Goal: Task Accomplishment & Management: Complete application form

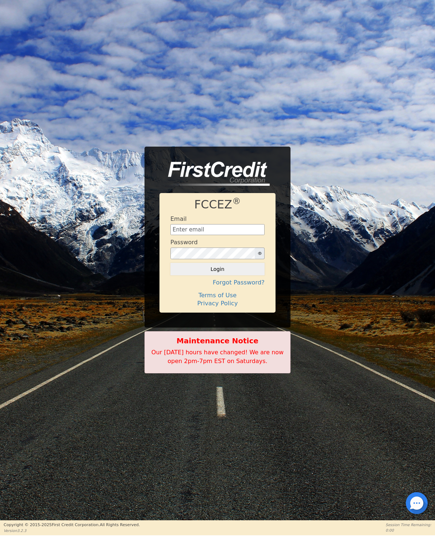
click at [190, 231] on input "text" at bounding box center [218, 229] width 94 height 11
type input "[EMAIL_ADDRESS][DOMAIN_NAME]"
click at [186, 268] on button "Login" at bounding box center [218, 269] width 94 height 12
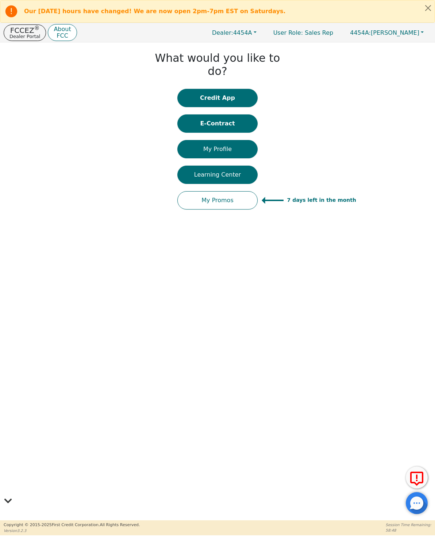
click at [195, 114] on button "E-Contract" at bounding box center [218, 123] width 80 height 18
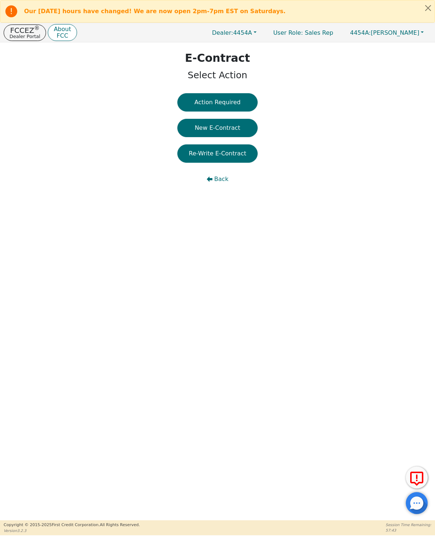
click at [240, 129] on button "New E-Contract" at bounding box center [218, 128] width 80 height 18
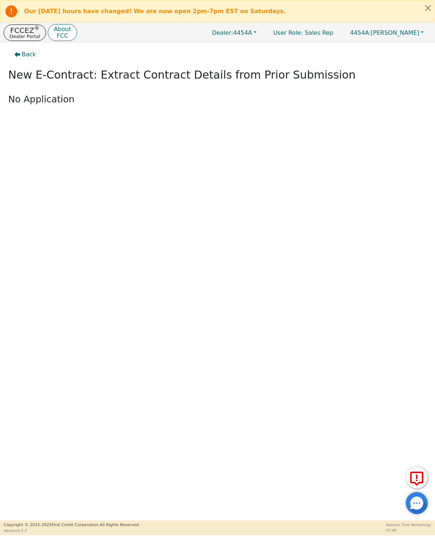
click at [20, 60] on button "Back" at bounding box center [25, 54] width 34 height 17
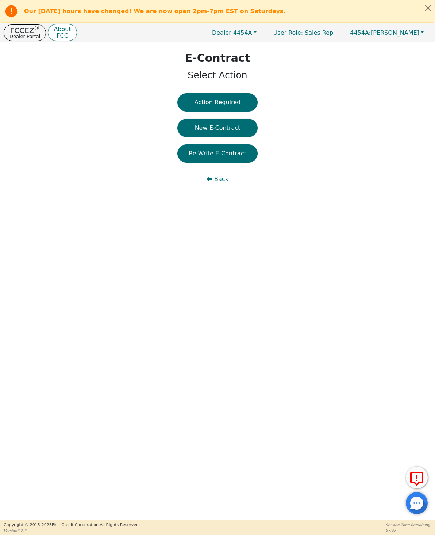
click at [425, 5] on button "Close alert" at bounding box center [428, 7] width 13 height 15
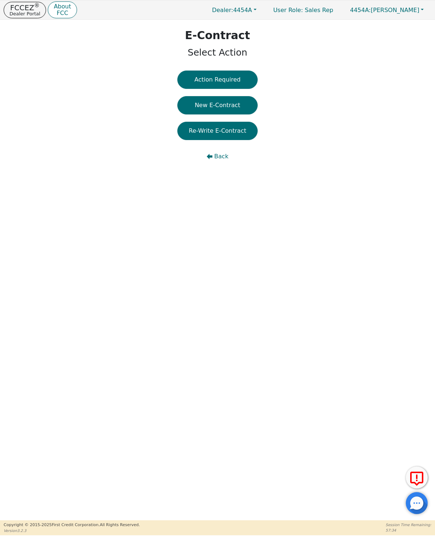
click at [207, 139] on button "Re-Write E-Contract" at bounding box center [218, 131] width 80 height 18
click at [209, 154] on icon "button" at bounding box center [210, 156] width 6 height 6
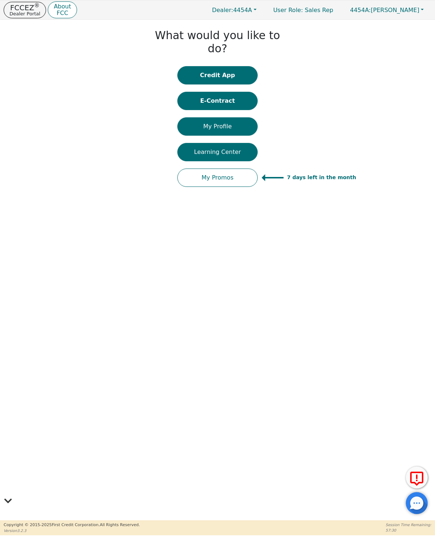
click at [184, 66] on button "Credit App" at bounding box center [218, 75] width 80 height 18
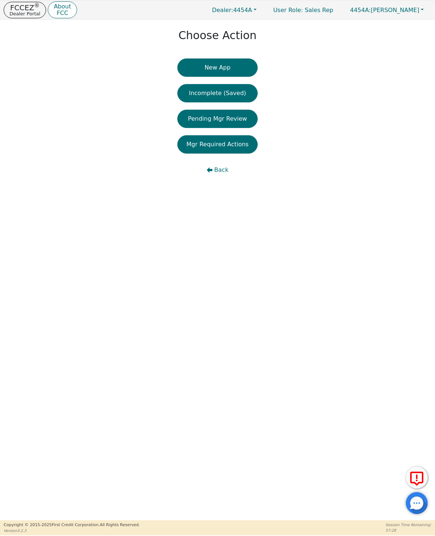
click at [193, 69] on button "New App" at bounding box center [218, 67] width 80 height 18
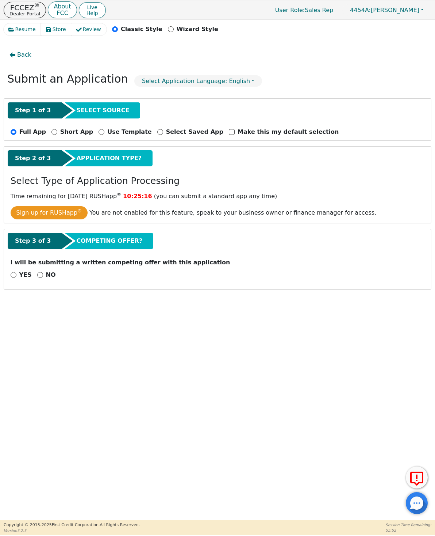
click at [29, 206] on button "Sign up for RUSHapp ®" at bounding box center [49, 212] width 77 height 13
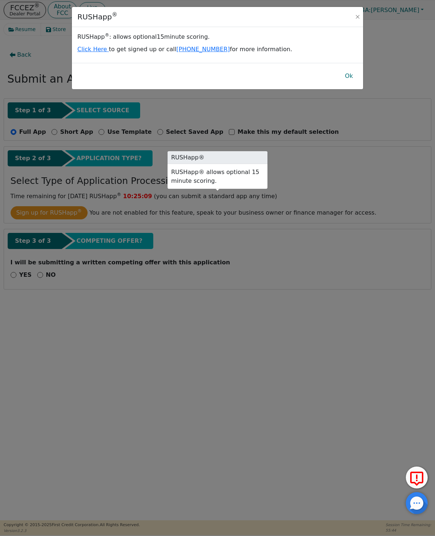
click at [356, 16] on button "Close" at bounding box center [357, 16] width 7 height 7
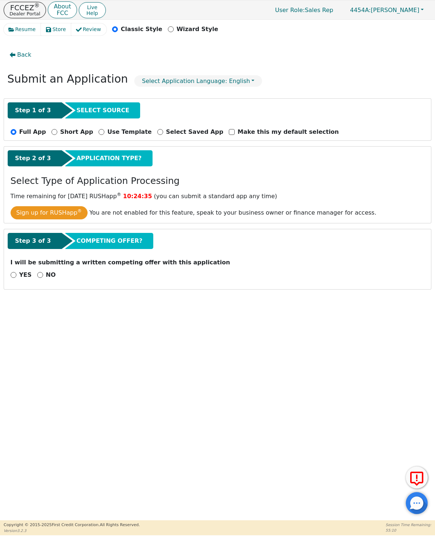
click at [20, 56] on span "Back" at bounding box center [24, 54] width 14 height 9
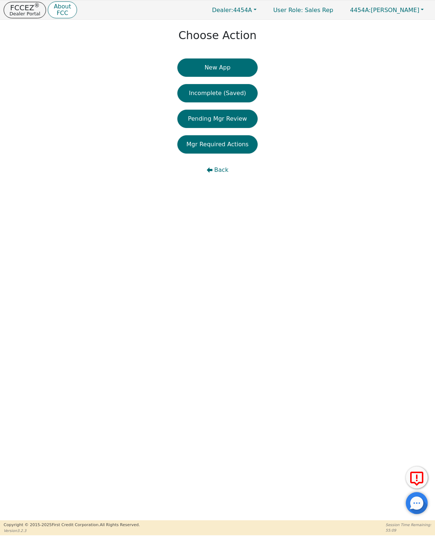
click at [225, 170] on span "Back" at bounding box center [221, 169] width 14 height 9
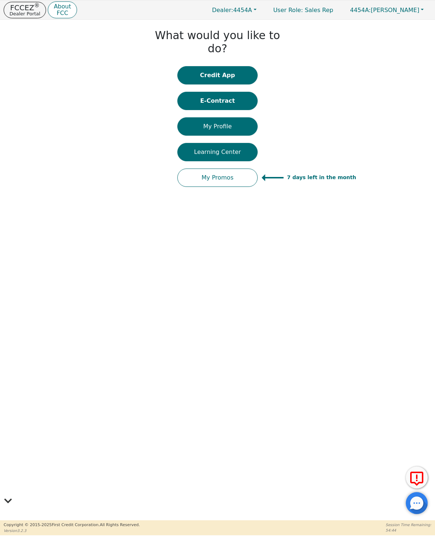
click at [222, 66] on button "Credit App" at bounding box center [218, 75] width 80 height 18
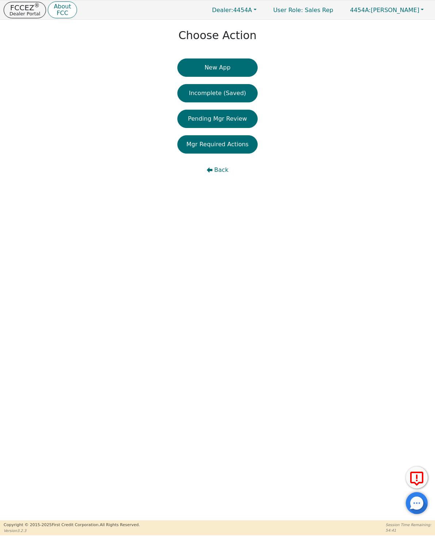
click at [236, 65] on button "New App" at bounding box center [218, 67] width 80 height 18
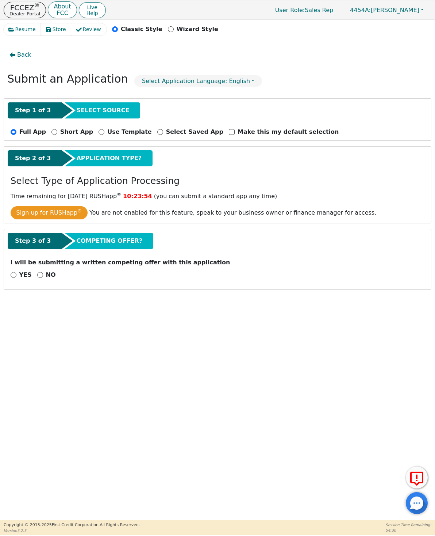
click at [47, 270] on p "NO" at bounding box center [51, 274] width 10 height 9
click at [43, 272] on input "NO" at bounding box center [40, 275] width 6 height 6
radio input "true"
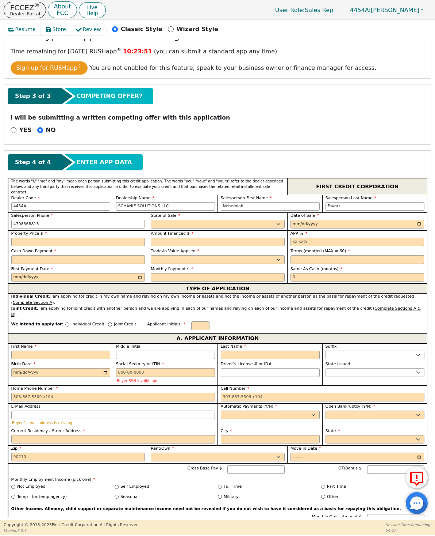
scroll to position [145, 0]
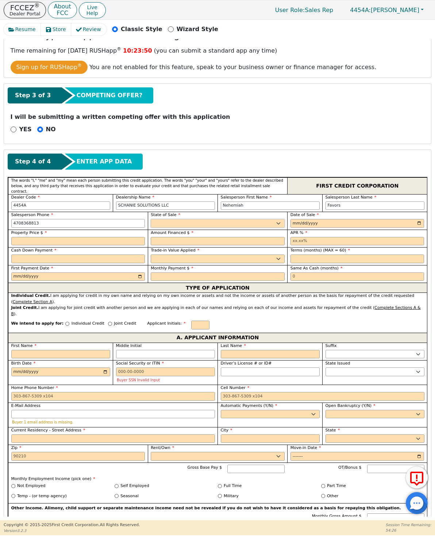
click at [261, 219] on select "AK AL AR AZ CA CO CT DC DE FL [GEOGRAPHIC_DATA] HI IA ID IL IN KS [GEOGRAPHIC_D…" at bounding box center [218, 223] width 134 height 9
select select "GA"
click at [377, 219] on input "date" at bounding box center [358, 223] width 134 height 9
type input "[DATE]"
click at [332, 237] on input "text" at bounding box center [358, 241] width 134 height 9
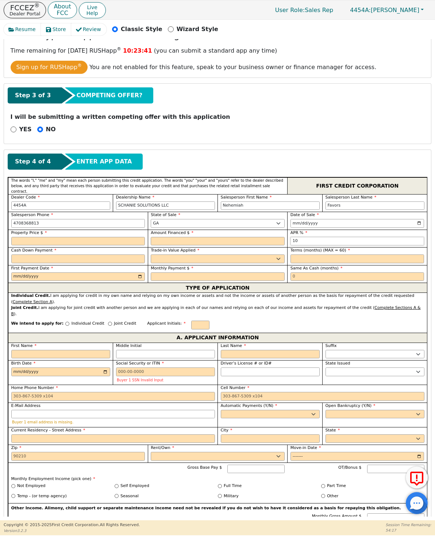
type input "1"
type input "9.99"
click at [93, 237] on input "text" at bounding box center [78, 241] width 134 height 9
click at [223, 237] on input "text" at bounding box center [218, 241] width 134 height 9
type input "11895.00"
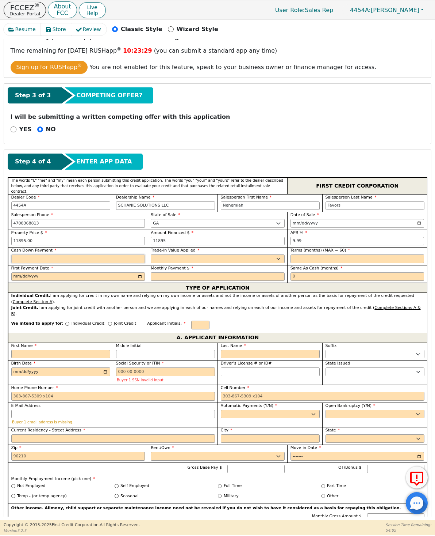
click at [92, 254] on input "text" at bounding box center [78, 258] width 134 height 9
type input "11895.00"
click at [117, 272] on input "date" at bounding box center [78, 276] width 134 height 9
type input "0.00"
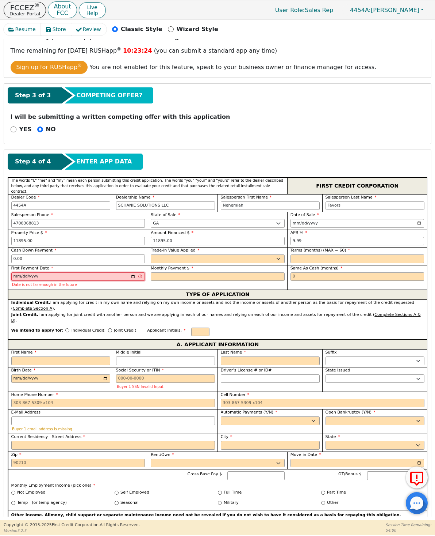
type input "[DATE]"
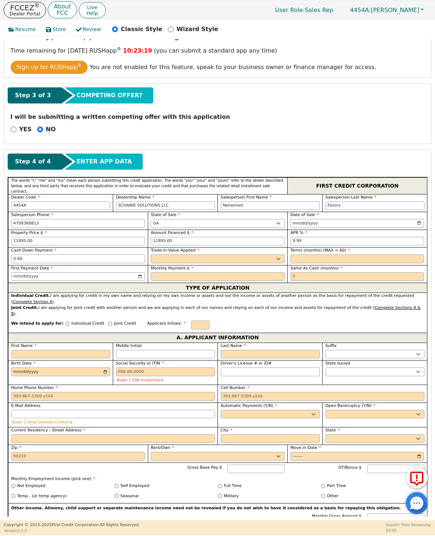
click at [258, 254] on select "Yes No" at bounding box center [218, 258] width 134 height 9
select select "n"
click at [255, 272] on input "text" at bounding box center [218, 276] width 134 height 9
click at [404, 254] on input "text" at bounding box center [358, 258] width 134 height 9
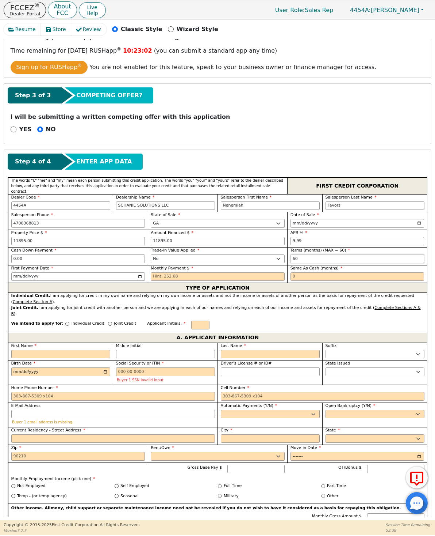
type input "60"
click at [394, 272] on input "text" at bounding box center [358, 276] width 134 height 9
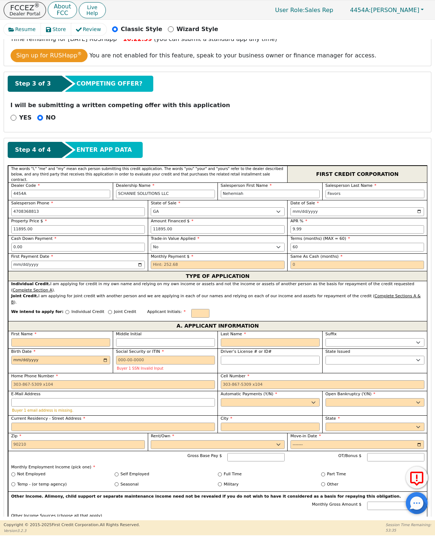
scroll to position [160, 0]
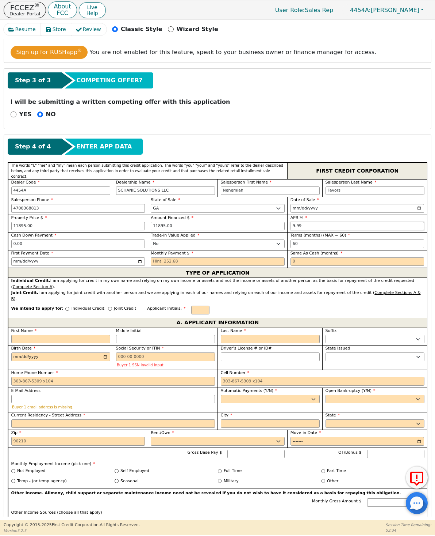
click at [315, 222] on input "9.99" at bounding box center [358, 226] width 134 height 9
type input "9"
type input "10.99"
click at [421, 302] on div "We intend to apply for: Individual Credit Joint Credit Applicant Initials:" at bounding box center [217, 310] width 419 height 16
click at [365, 222] on input "10.99" at bounding box center [358, 226] width 134 height 9
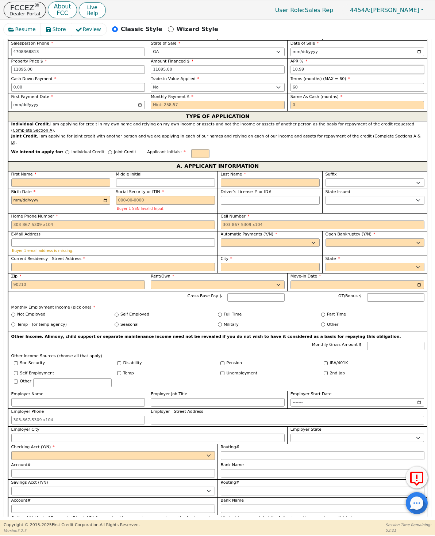
scroll to position [316, 0]
click at [202, 149] on input "text" at bounding box center [200, 153] width 18 height 9
click at [122, 101] on input "[DATE]" at bounding box center [78, 105] width 134 height 9
type input "[DATE]"
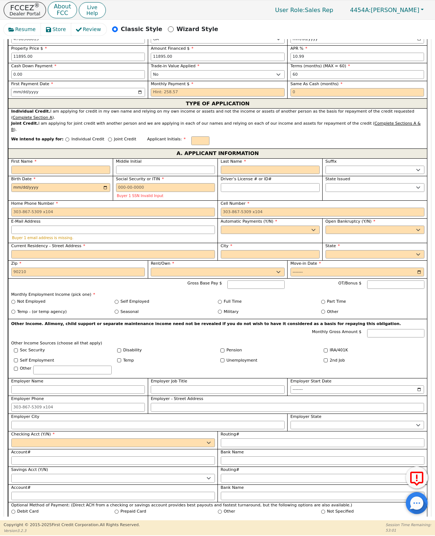
scroll to position [330, 0]
click at [207, 136] on input "text" at bounding box center [200, 140] width 18 height 9
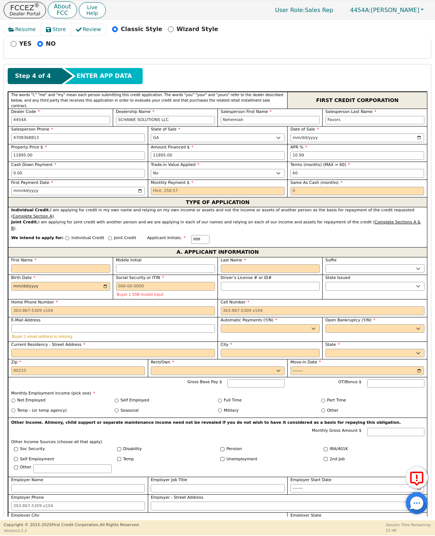
scroll to position [222, 0]
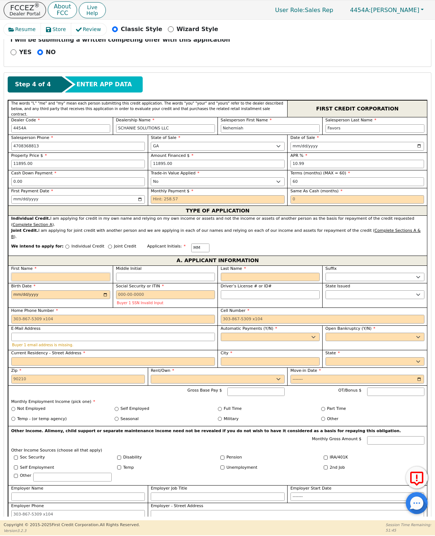
click at [22, 273] on input "First Name" at bounding box center [60, 277] width 99 height 9
type input "M"
type input "Mi"
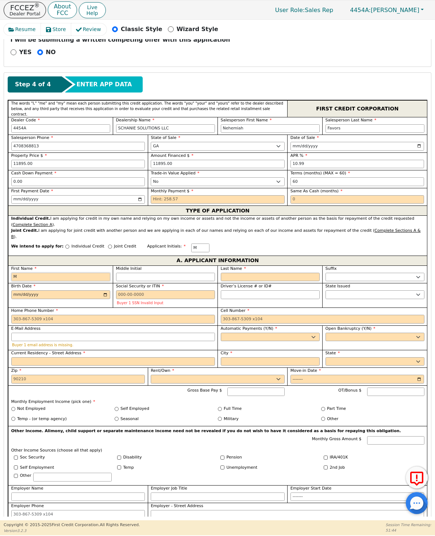
type input "Mi"
type input "Mit"
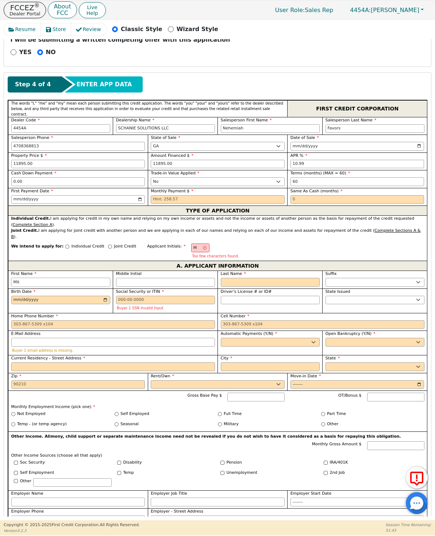
type input "Mitc"
type input "[PERSON_NAME]"
type input "Mitche"
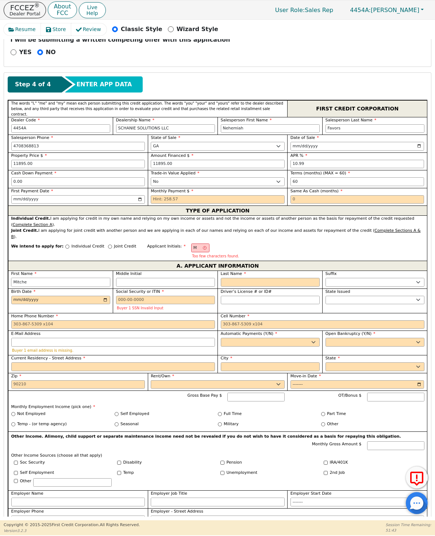
type input "Mitche"
type input "[PERSON_NAME]"
click at [291, 278] on input "Last Name" at bounding box center [270, 282] width 99 height 9
type input "[PERSON_NAME]"
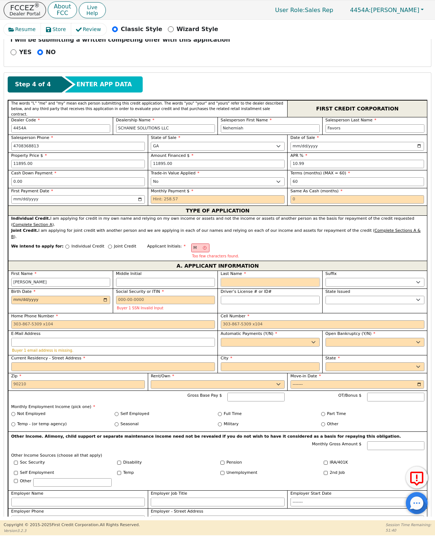
type input "MM"
type input "M"
type input "[PERSON_NAME]"
type input "Ma"
type input "[PERSON_NAME]"
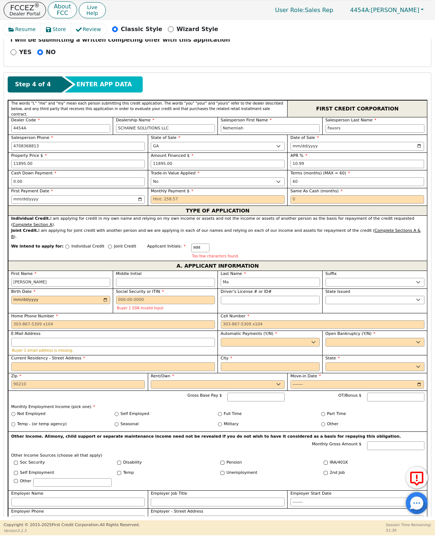
type input "Mar"
type input "[PERSON_NAME]"
type input "Marvi"
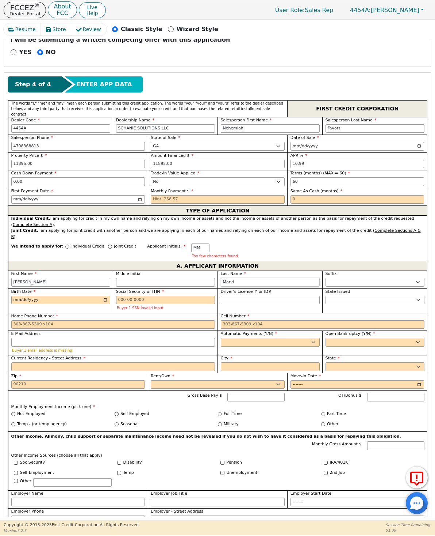
type input "[PERSON_NAME]"
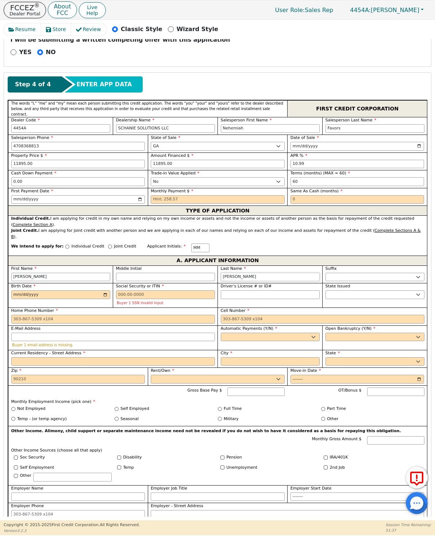
type input "[PERSON_NAME]"
click at [19, 290] on input "Birth Date" at bounding box center [60, 294] width 99 height 9
type input "[DATE]"
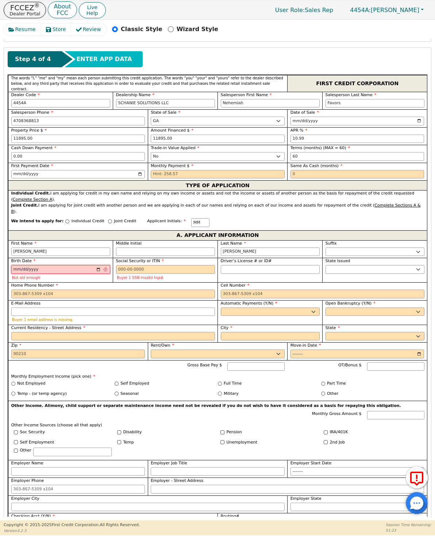
scroll to position [239, 0]
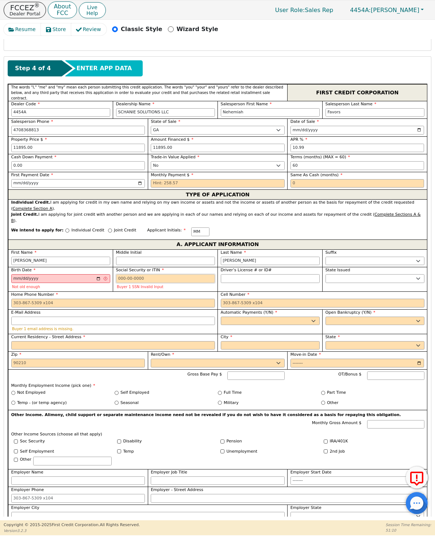
click at [169, 274] on input "Social Security or ITIN" at bounding box center [165, 278] width 99 height 9
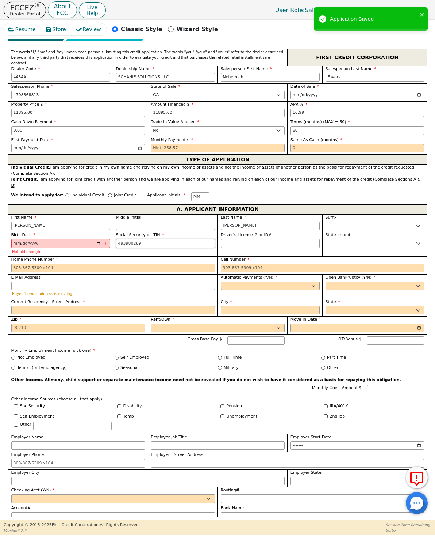
scroll to position [277, 0]
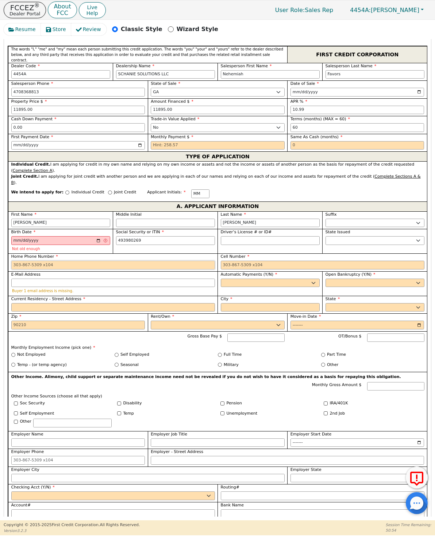
click at [73, 260] on input "Home Phone Number" at bounding box center [113, 264] width 204 height 9
type input "***-**-0269"
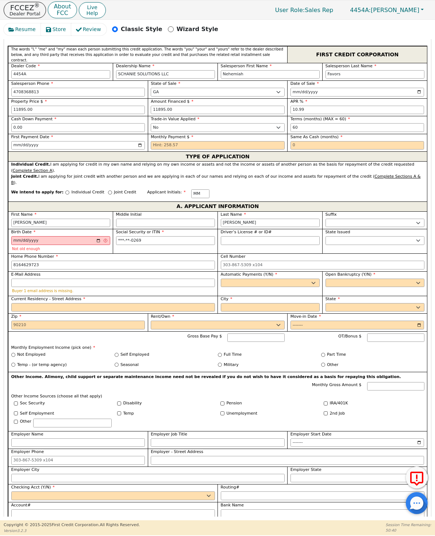
click at [268, 260] on input "Cell Number" at bounding box center [323, 264] width 204 height 9
type input "[PHONE_NUMBER]"
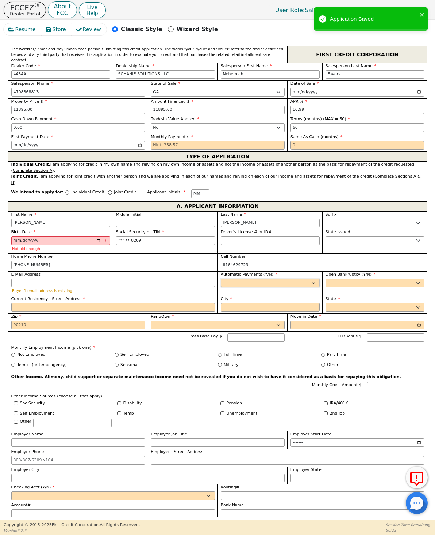
click at [261, 278] on select "Yes No" at bounding box center [270, 282] width 99 height 9
type input "[PHONE_NUMBER]"
select select "y"
type input "[PERSON_NAME]"
click at [395, 278] on select "Yes No" at bounding box center [375, 282] width 99 height 9
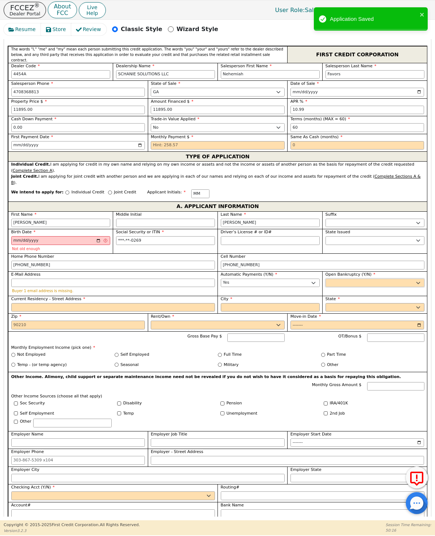
select select "n"
click at [374, 303] on select "AK AL AR AZ CA CO CT DC DE FL [GEOGRAPHIC_DATA] HI IA ID IL IN KS [GEOGRAPHIC_D…" at bounding box center [375, 307] width 99 height 9
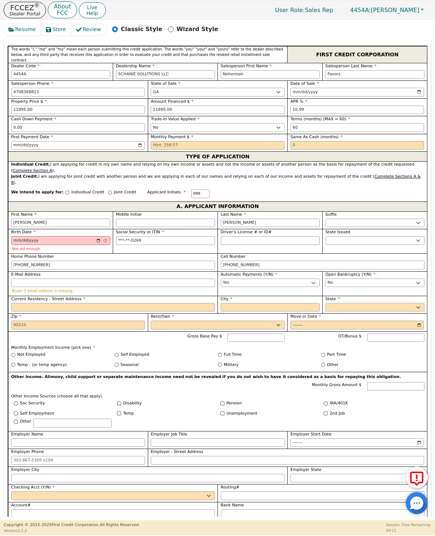
select select "GA"
click at [79, 303] on input "Current Residency - Street Address" at bounding box center [113, 307] width 204 height 9
type input "[STREET_ADDRESS][PERSON_NAME]"
click at [250, 303] on input "City" at bounding box center [270, 307] width 99 height 9
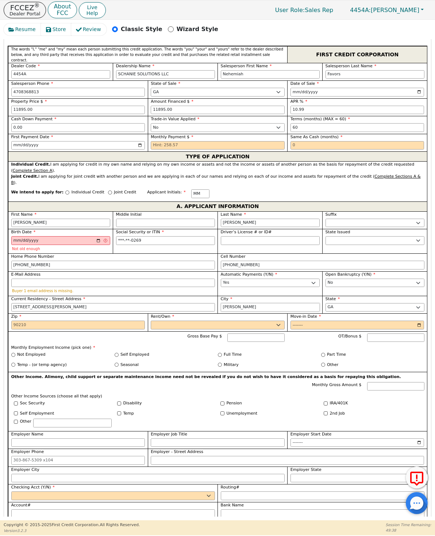
type input "[PERSON_NAME]"
click at [94, 320] on input "Zip" at bounding box center [78, 324] width 134 height 9
type input "30260"
click at [224, 320] on select "Rent Own" at bounding box center [218, 324] width 134 height 9
select select "Own"
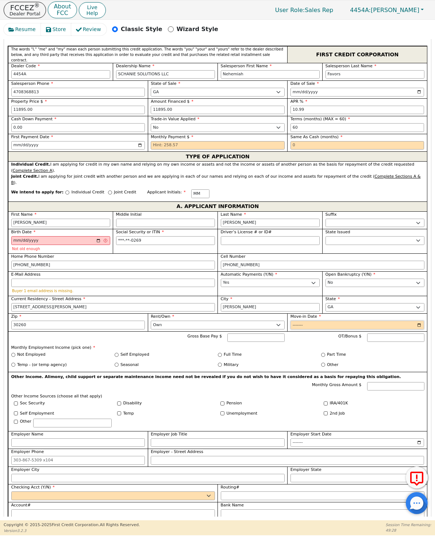
click at [343, 320] on input "Move-in Date" at bounding box center [358, 324] width 134 height 9
type input "2025-09"
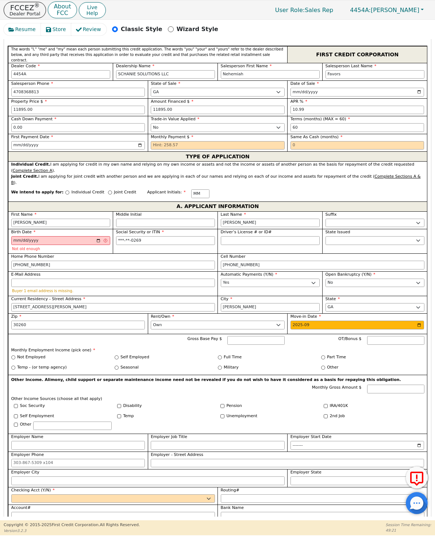
click at [95, 494] on select "Yes No" at bounding box center [113, 498] width 204 height 9
select select "y"
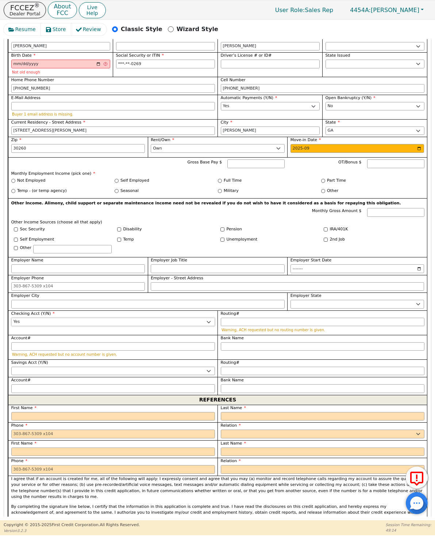
scroll to position [453, 0]
click at [123, 411] on input "text" at bounding box center [113, 415] width 204 height 9
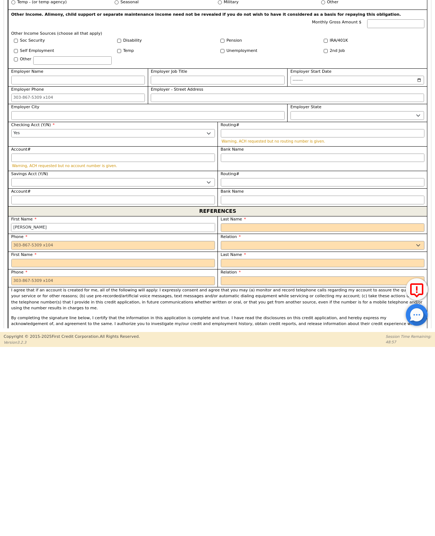
type input "[PERSON_NAME]"
click at [263, 411] on input "text" at bounding box center [323, 415] width 204 height 9
click at [85, 429] on input "tel" at bounding box center [113, 433] width 204 height 9
type input "[PERSON_NAME]"
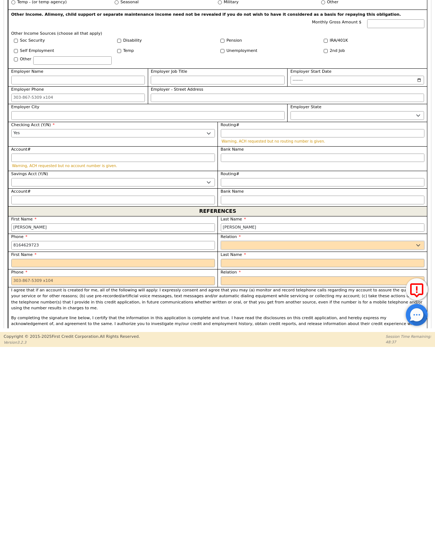
click at [297, 429] on select "FATHER MOTHER SISTER BROTHER DAUGHTER SON CO-WORKER NEIGHBOR FRIEND COUSIN G-MO…" at bounding box center [323, 433] width 204 height 9
type input "[PHONE_NUMBER]"
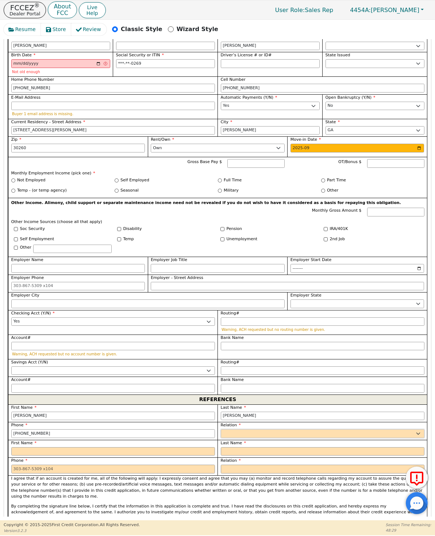
select select "OTHER"
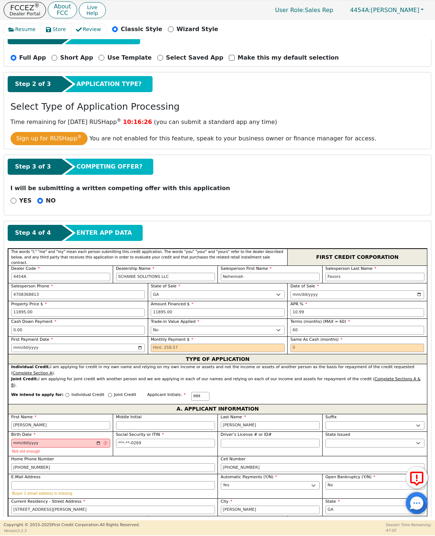
scroll to position [74, 0]
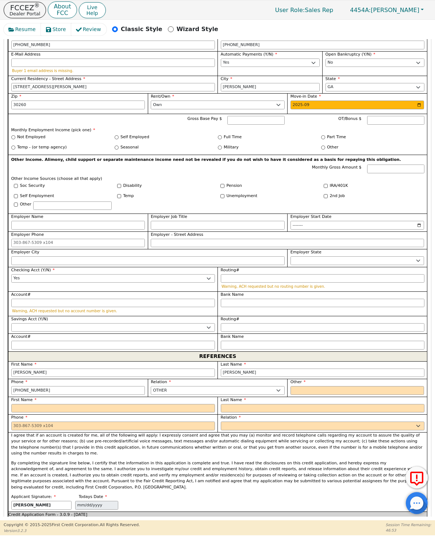
click at [347, 525] on footer "Copyright © [DATE]- [DATE] First Credit Corporation. All Rights Reserved. Versi…" at bounding box center [217, 527] width 435 height 15
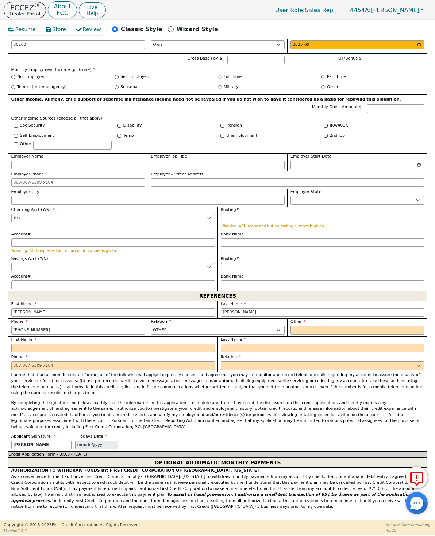
scroll to position [551, 0]
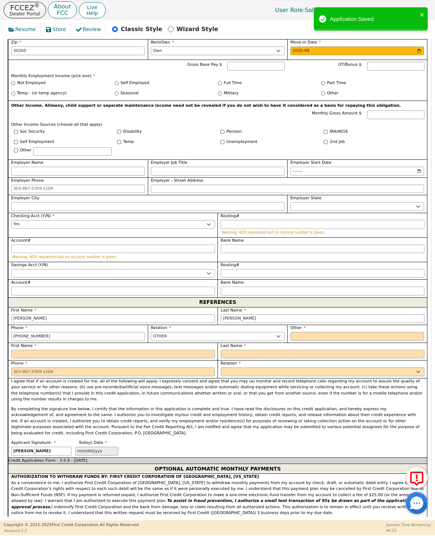
click at [359, 220] on input "Routing#" at bounding box center [323, 224] width 204 height 9
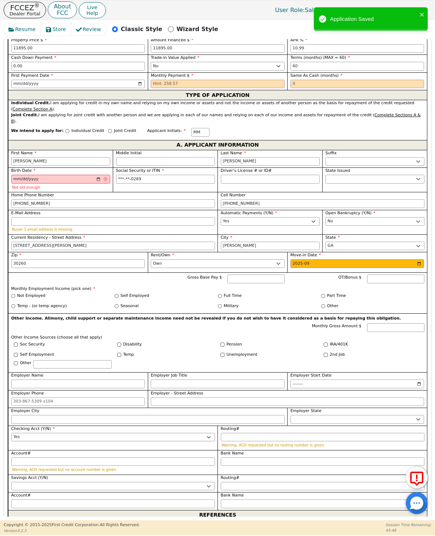
scroll to position [336, 0]
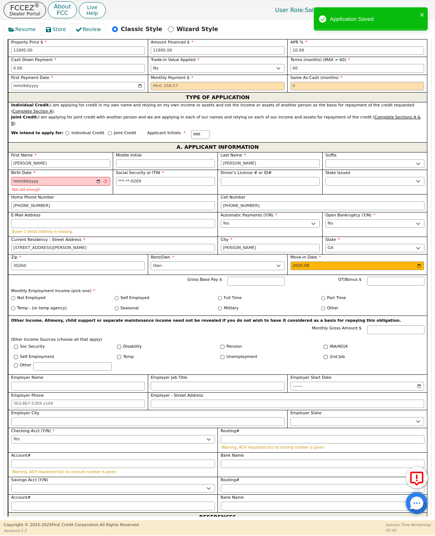
click at [25, 219] on input "E-Mail Address" at bounding box center [113, 223] width 204 height 9
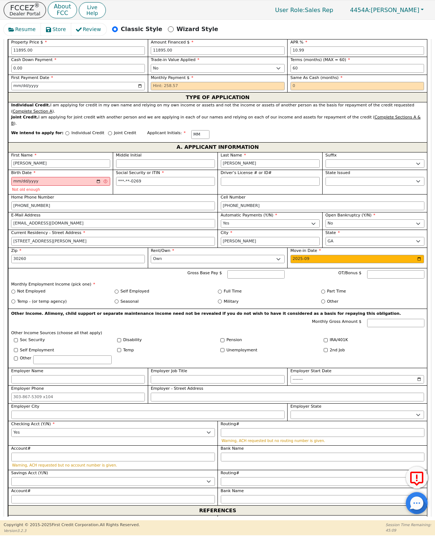
type input "[EMAIL_ADDRESS][DOMAIN_NAME]"
click at [281, 177] on input "Driver’s License # or ID#" at bounding box center [270, 181] width 99 height 9
click at [347, 177] on select "AK AL AR AZ CA CO CT DC DE FL [GEOGRAPHIC_DATA] HI IA ID IL IN KS [GEOGRAPHIC_D…" at bounding box center [375, 181] width 99 height 9
type input "*********"
select select "GA"
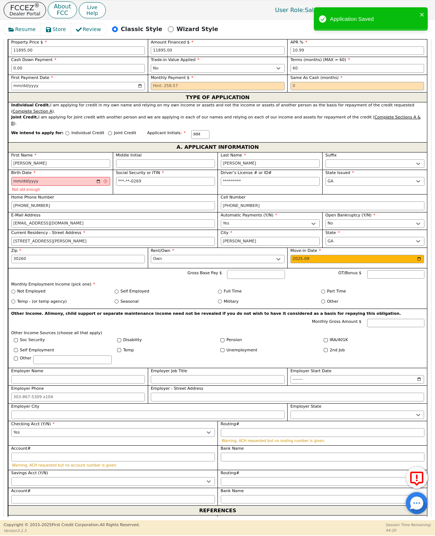
click at [246, 270] on input "Gross Base Pay $" at bounding box center [256, 274] width 57 height 9
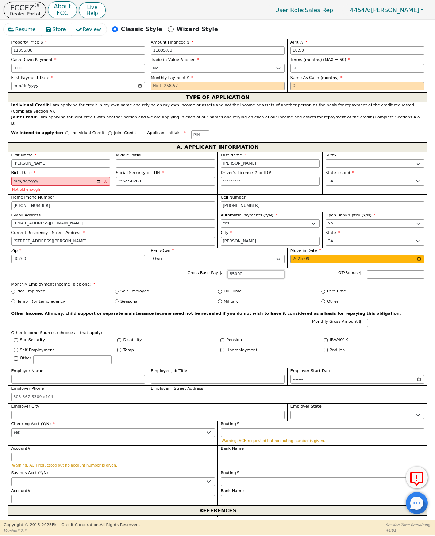
type input "85000"
click at [115, 289] on input "Self Employed" at bounding box center [117, 291] width 4 height 4
radio input "true"
type input "85000.00"
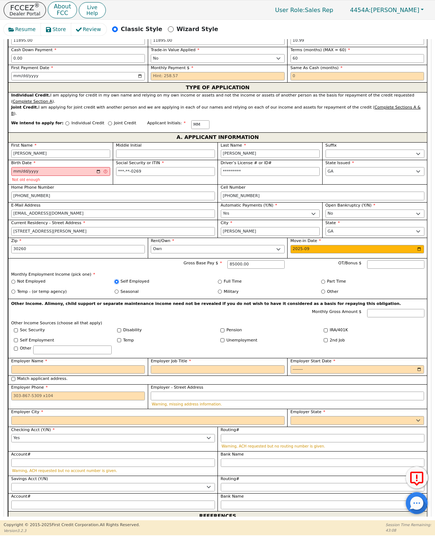
scroll to position [346, 0]
click at [24, 365] on input "Employer Name" at bounding box center [78, 369] width 134 height 9
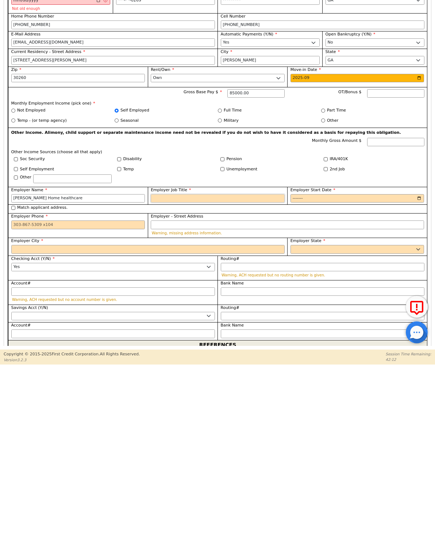
click at [167, 365] on input "Employer Job Title" at bounding box center [218, 369] width 134 height 9
type input "[PERSON_NAME] Home healthcare"
click at [314, 365] on input "Employer Start Date" at bounding box center [358, 369] width 134 height 9
type input "Cna"
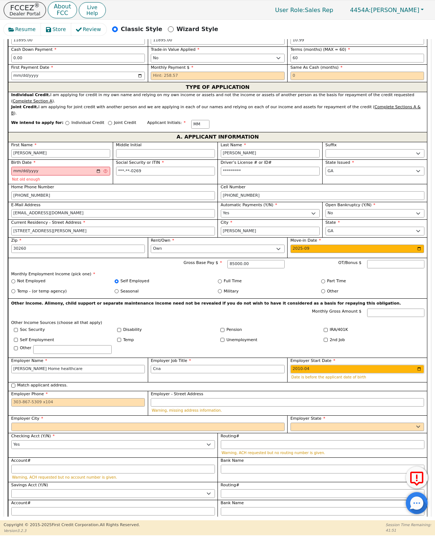
type input "2020-04"
click at [32, 398] on input "Employer Phone" at bounding box center [78, 402] width 134 height 9
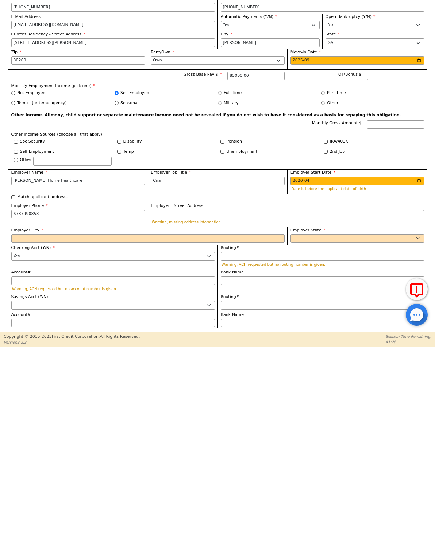
click at [156, 391] on span "Employer - Street Address" at bounding box center [177, 393] width 53 height 5
click at [156, 398] on input "Employer - Street Address" at bounding box center [288, 402] width 274 height 9
type input "[PHONE_NUMBER]"
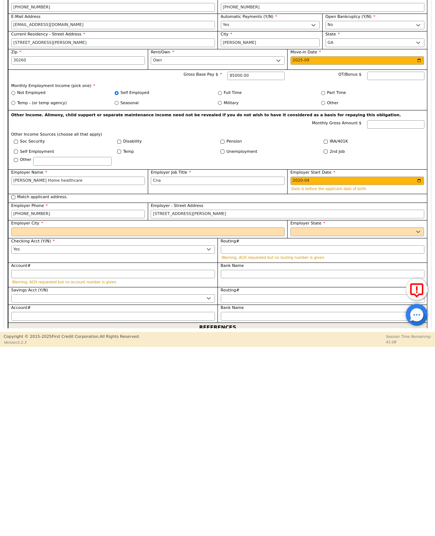
type input "[STREET_ADDRESS][PERSON_NAME]"
click at [30, 415] on input "Employer City" at bounding box center [148, 419] width 274 height 9
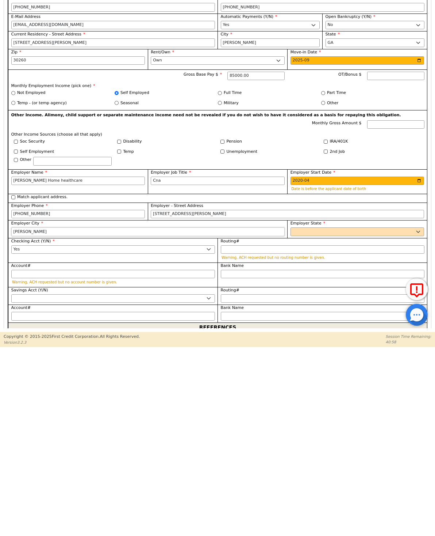
type input "[PERSON_NAME]"
click at [338, 415] on select "AK AL AR AZ CA CO CT DC DE FL [GEOGRAPHIC_DATA] HI IA ID [GEOGRAPHIC_DATA] IN K…" at bounding box center [358, 419] width 134 height 9
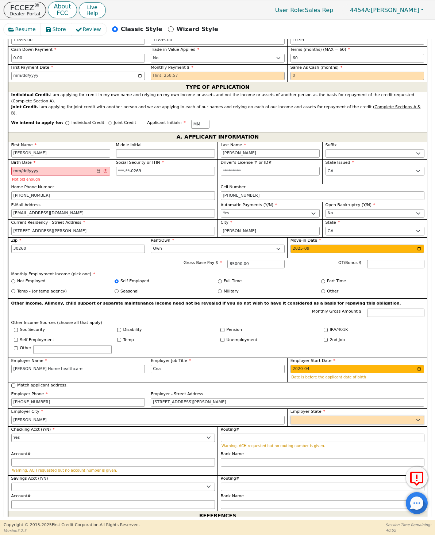
select select "GA"
click at [14, 338] on input "Self Employment" at bounding box center [16, 340] width 4 height 4
checkbox input "true"
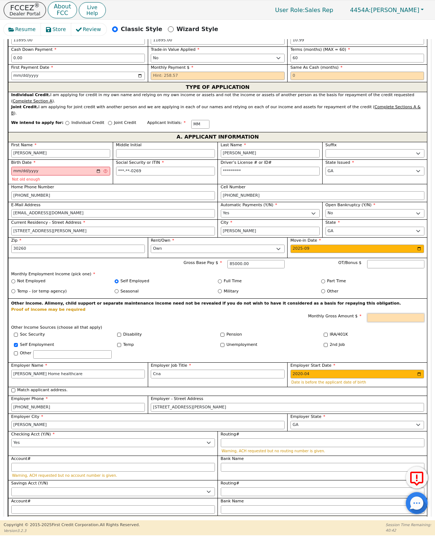
click at [390, 313] on input "Monthly Gross Amount $" at bounding box center [396, 317] width 57 height 9
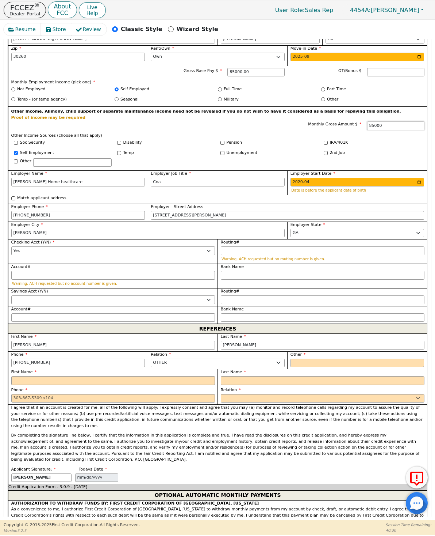
scroll to position [539, 0]
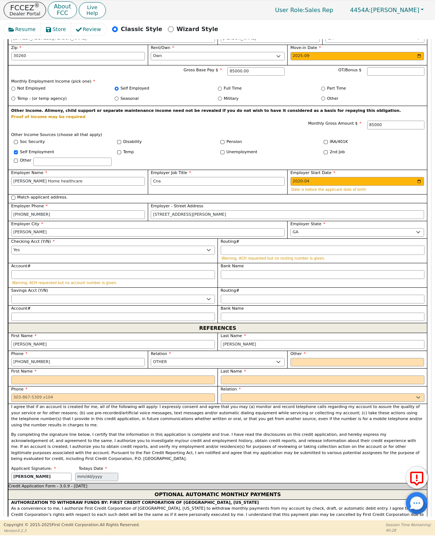
click at [320, 246] on input "Routing#" at bounding box center [323, 250] width 204 height 9
type input "85000.00"
type input "0"
type input "*"
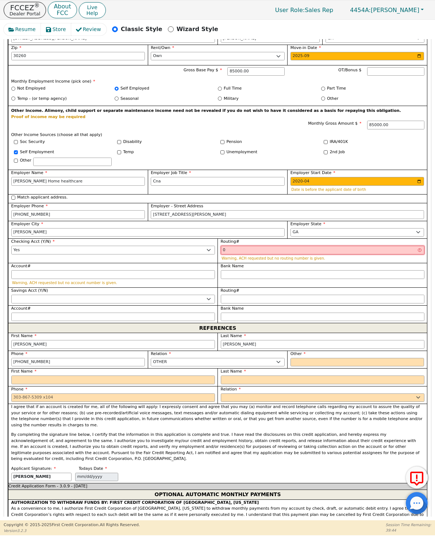
type input "06"
type input "**"
type input "061"
type input "***"
type input "0610"
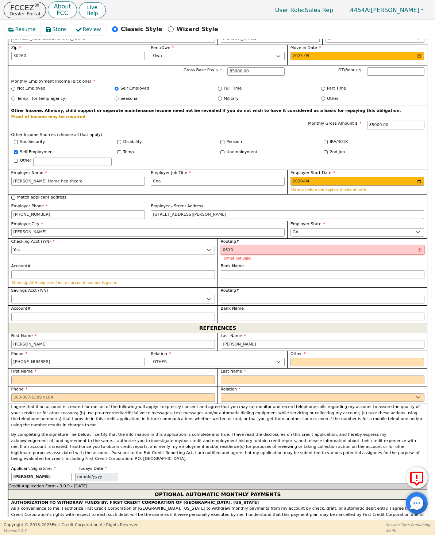
type input "****"
type input "06100"
type input "*****"
type input "061000"
type input "******"
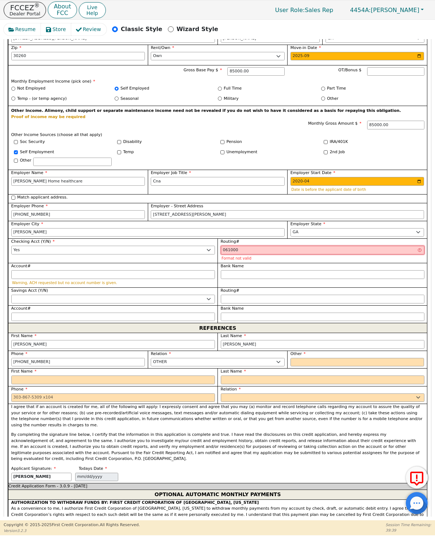
type input "0610000"
type input "*******"
type input "06100005"
type input "********"
type input "061000052"
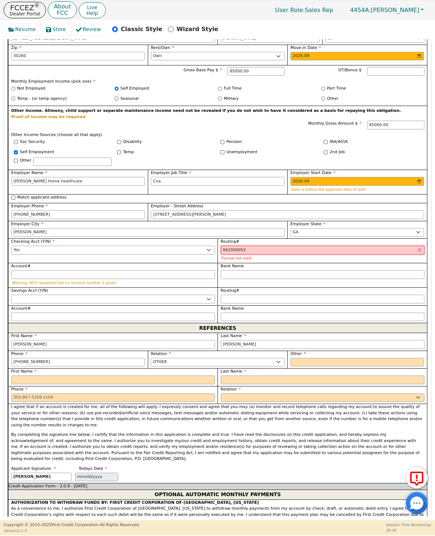
type input "*********"
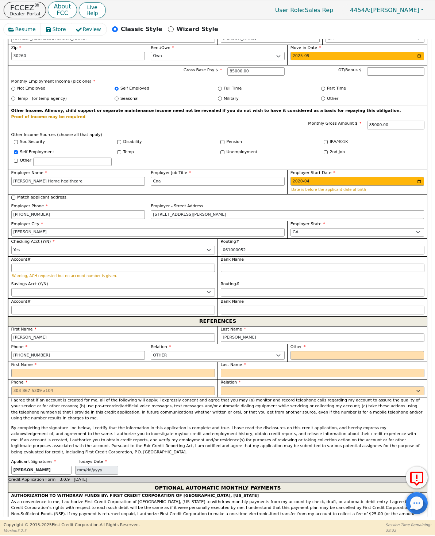
click at [97, 263] on input "Account#" at bounding box center [113, 267] width 204 height 9
type input "*********"
type input "3"
type input "*"
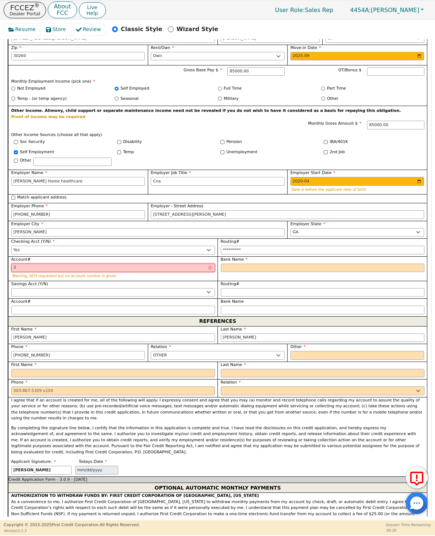
type input "33"
type input "**"
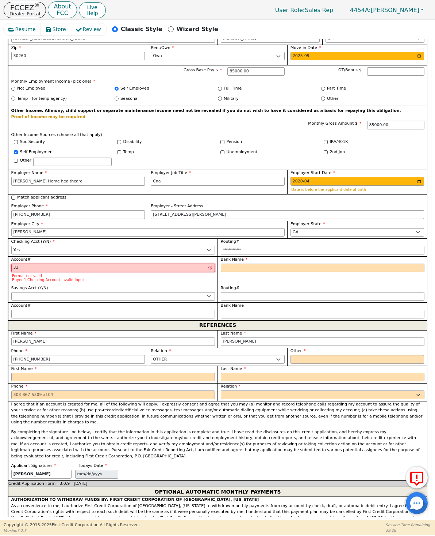
type input "334"
type input "***"
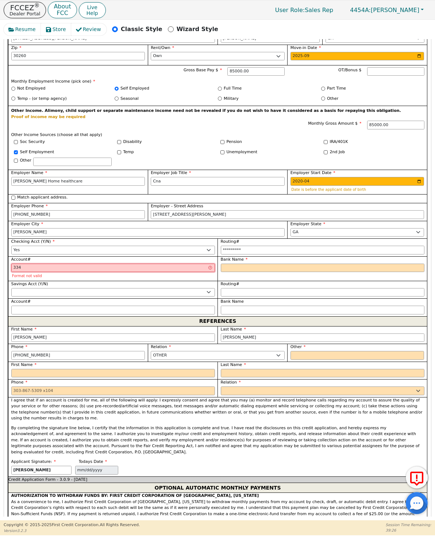
type input "3340"
type input "****"
type input "33407"
type input "*****"
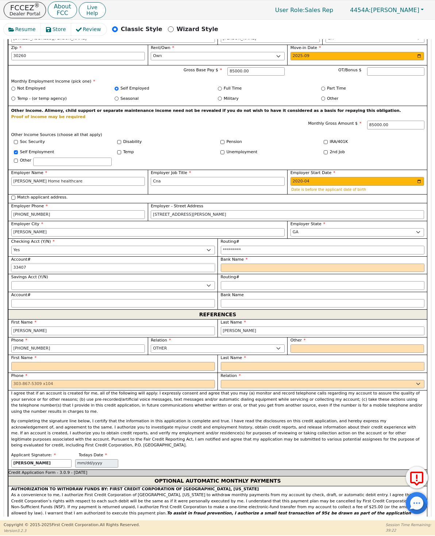
type input "334071"
type input "******"
type input "3340718"
type input "*******"
type input "33407180"
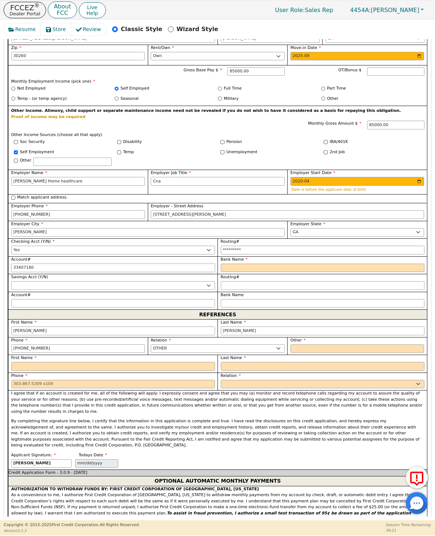
type input "********"
type input "334071803"
type input "*********"
type input "3340718035"
type input "**********"
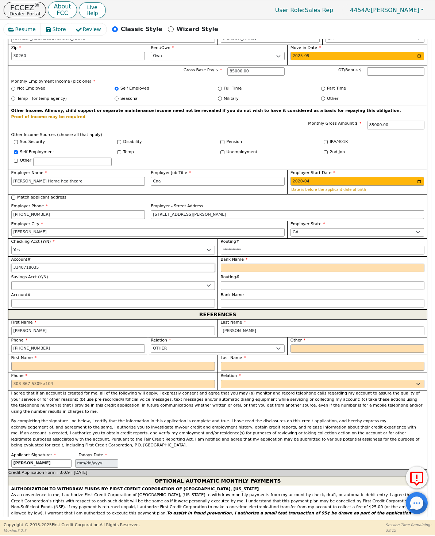
type input "33407180356"
type input "**********"
type input "33407180356"
type input "**********"
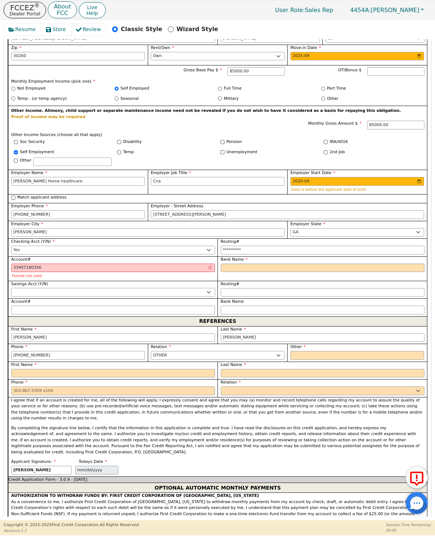
click at [167, 288] on select "Yes No" at bounding box center [113, 292] width 204 height 9
type input "**********"
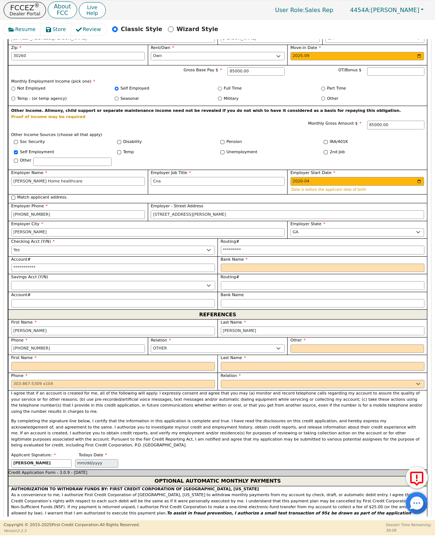
select select "n"
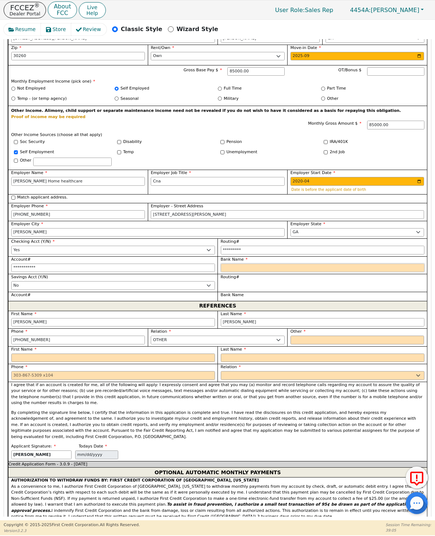
click at [273, 263] on input "Bank Name" at bounding box center [323, 267] width 204 height 9
type input "B"
type input "Ba"
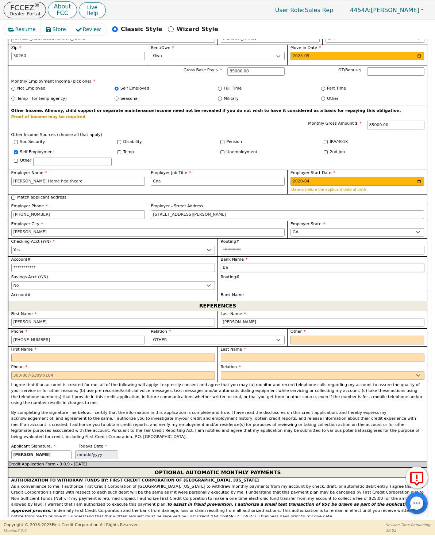
type input "Bam"
type input "Ba"
type input "Bak"
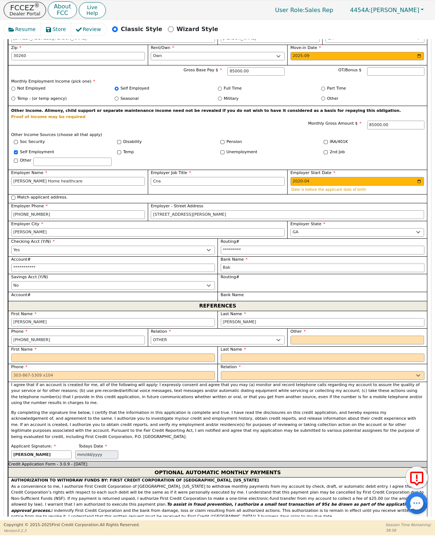
type input "Bak"
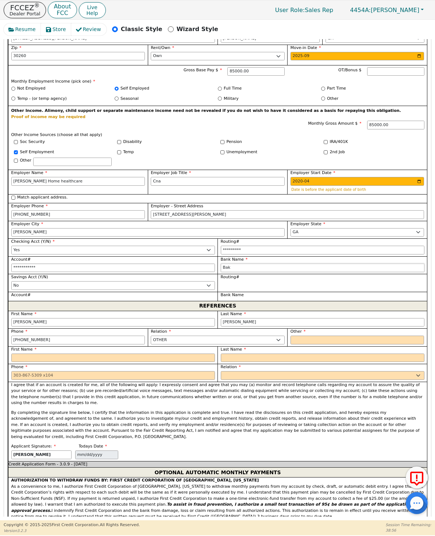
type input "Ba"
type input "Ban"
type input "Bank"
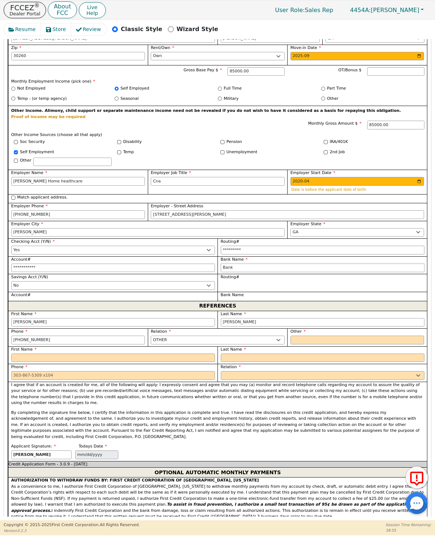
type input "Bank"
type input "Bank of"
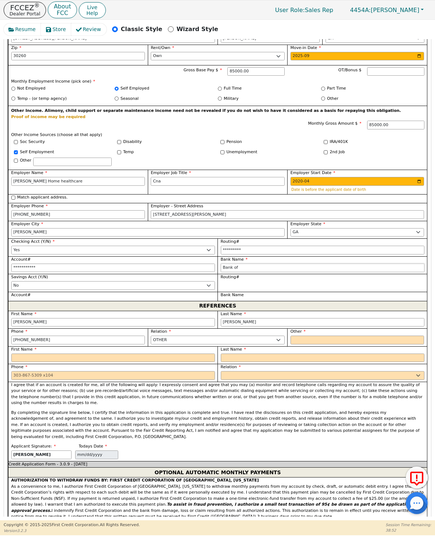
type input "Bank of"
type input "Bank of America"
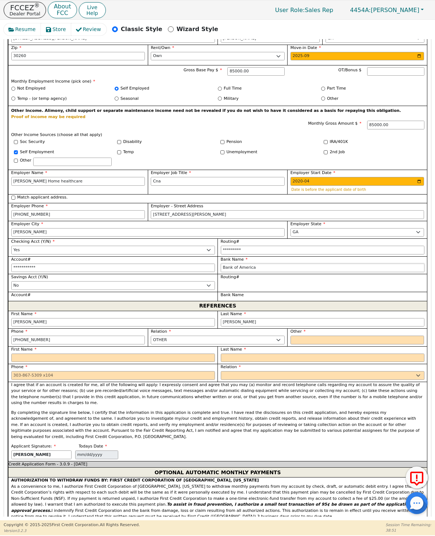
type input "Bank of America"
click at [271, 274] on div "Routing#" at bounding box center [323, 283] width 210 height 18
type input "Bank of America"
click at [269, 274] on div "Routing#" at bounding box center [323, 283] width 210 height 18
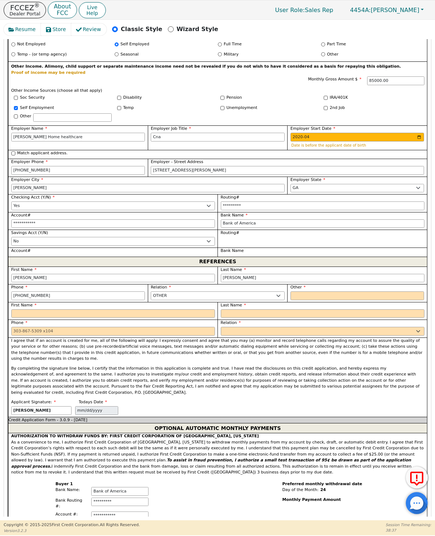
scroll to position [583, 0]
click at [64, 273] on input "[PERSON_NAME]" at bounding box center [113, 277] width 204 height 9
type input "[PERSON_NAME]"
click at [274, 273] on input "[PERSON_NAME]" at bounding box center [323, 277] width 204 height 9
type input "M"
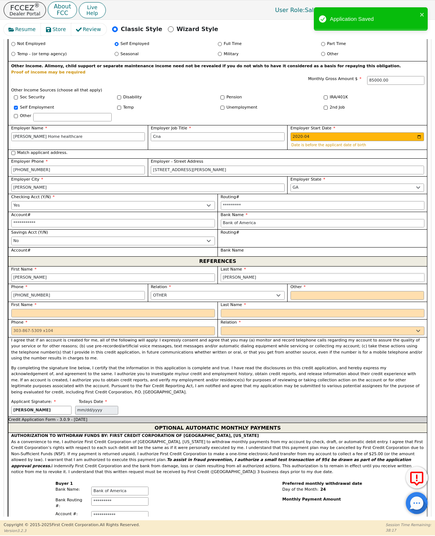
type input "[PERSON_NAME]"
click at [84, 291] on input "[PHONE_NUMBER]" at bounding box center [78, 295] width 134 height 9
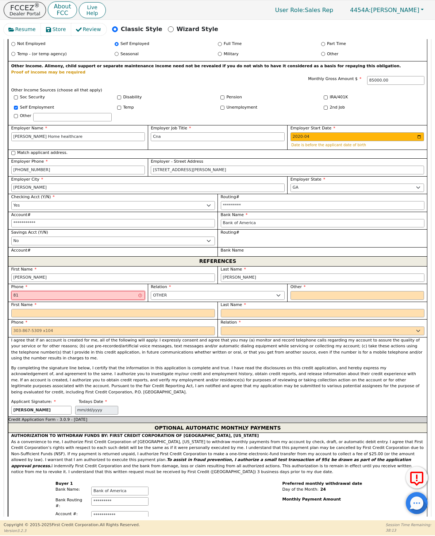
type input "8"
click at [269, 291] on select "FATHER MOTHER SISTER BROTHER DAUGHTER SON CO-WORKER NEIGHBOR FRIEND COUSIN G-MO…" at bounding box center [218, 295] width 134 height 9
type input "[PHONE_NUMBER]"
select select "BROTHER"
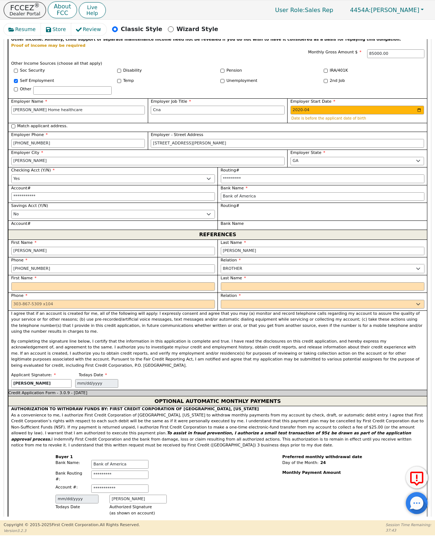
scroll to position [610, 0]
click at [92, 282] on input "text" at bounding box center [113, 286] width 204 height 9
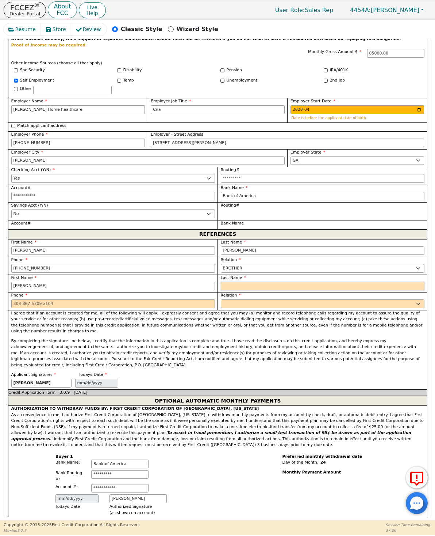
click at [259, 282] on input "text" at bounding box center [323, 286] width 204 height 9
type input "[PERSON_NAME]"
click at [167, 299] on input "tel" at bounding box center [113, 303] width 204 height 9
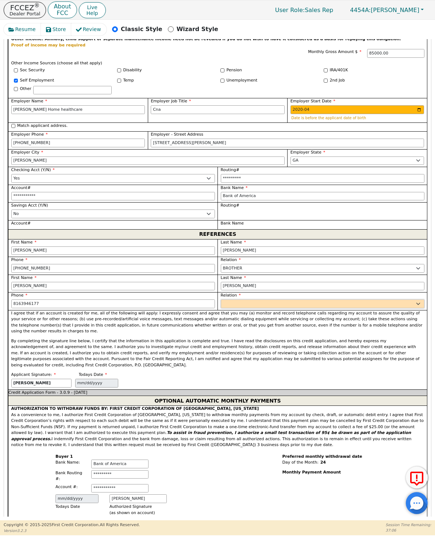
click at [266, 299] on select "FATHER MOTHER SISTER BROTHER DAUGHTER SON CO-WORKER NEIGHBOR FRIEND COUSIN G-MO…" at bounding box center [323, 303] width 204 height 9
type input "[PHONE_NUMBER]"
select select "FRIEND"
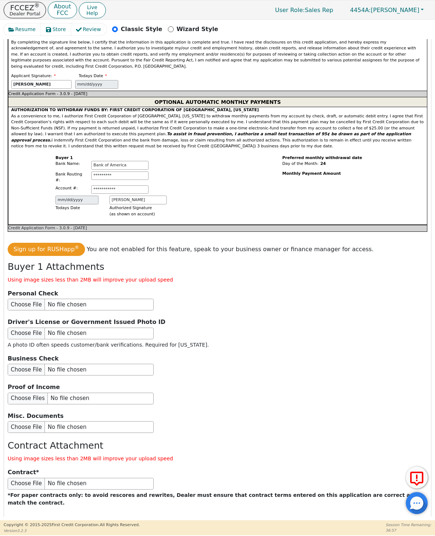
scroll to position [908, 0]
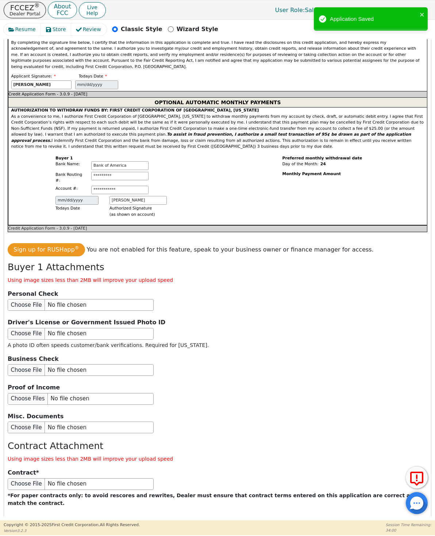
click at [15, 299] on input "file" at bounding box center [81, 305] width 146 height 12
type input "C:\fakepath\eStmt_[DATE].pdf"
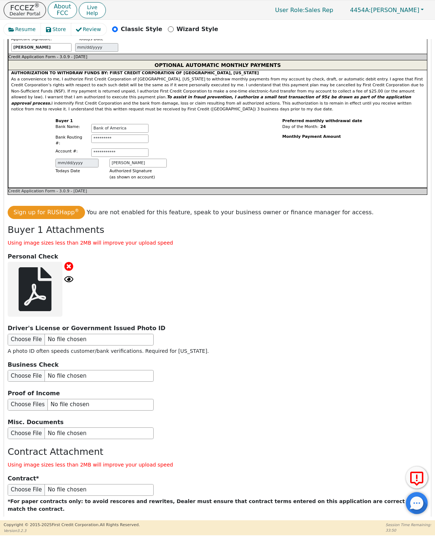
scroll to position [948, 0]
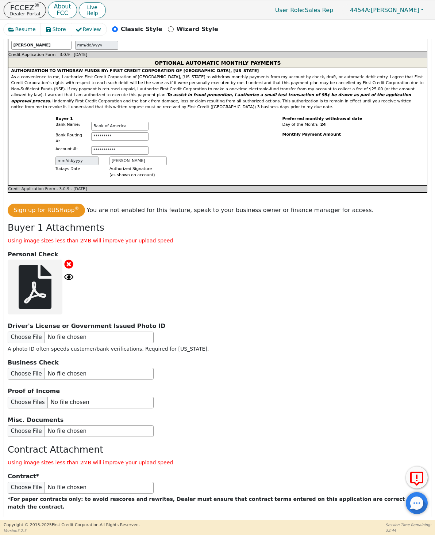
click at [18, 331] on input "file" at bounding box center [81, 337] width 146 height 12
type input "C:\fakepath\image.jpg"
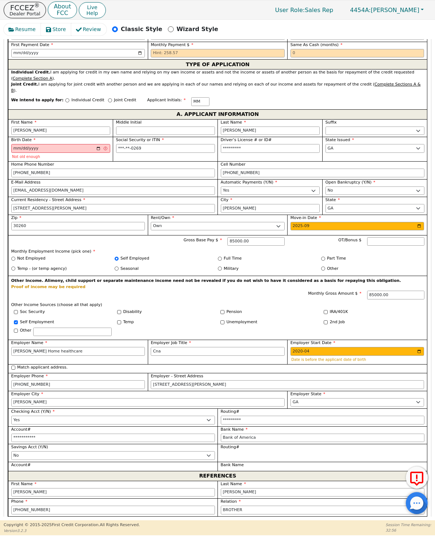
scroll to position [368, 0]
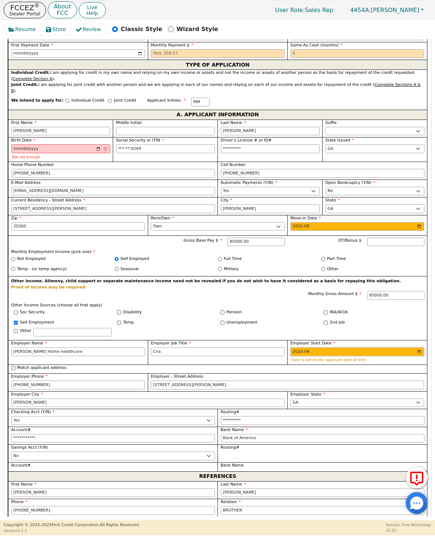
click at [394, 347] on input "2020-04" at bounding box center [358, 351] width 134 height 9
click at [72, 144] on input "[DATE]" at bounding box center [60, 148] width 99 height 9
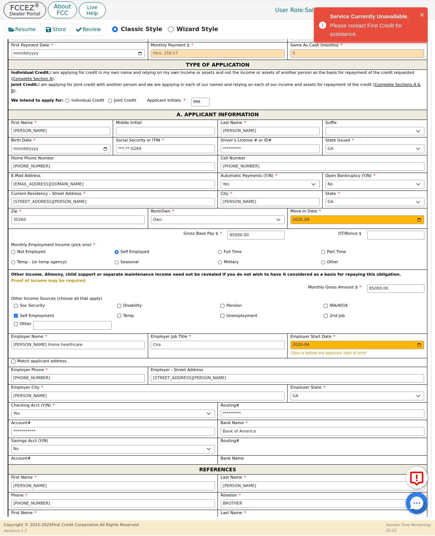
type input "[DATE]"
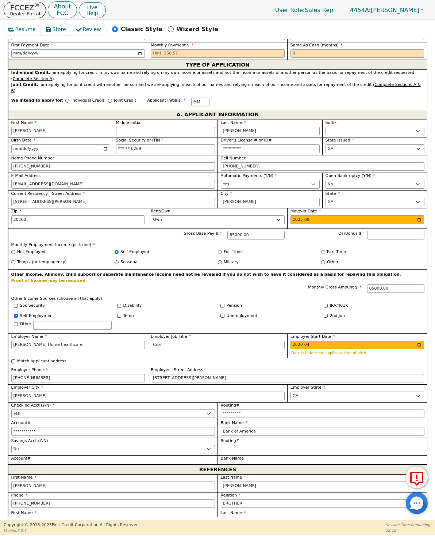
click at [391, 340] on input "2020-04" at bounding box center [358, 344] width 134 height 9
click at [410, 313] on div "2nd Job" at bounding box center [373, 317] width 103 height 8
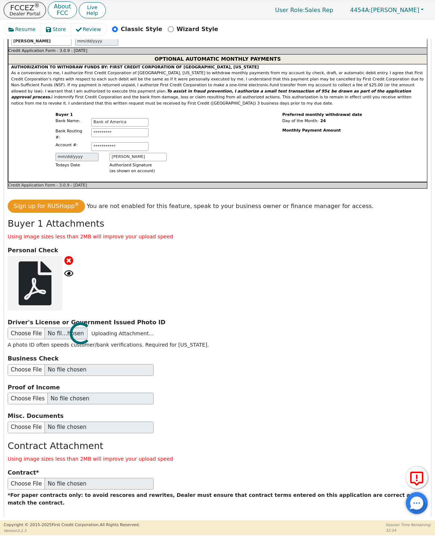
scroll to position [945, 0]
click at [36, 517] on button "Save for Later" at bounding box center [53, 525] width 91 height 17
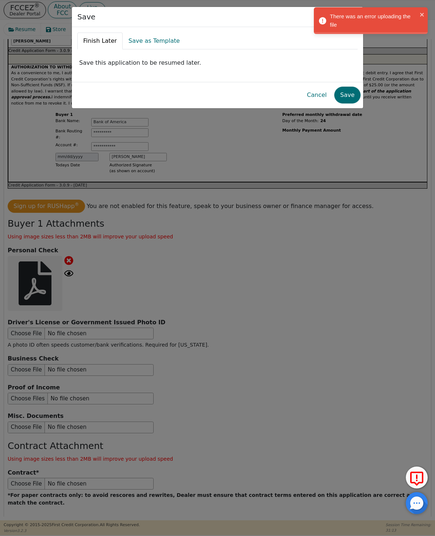
click at [318, 96] on button "Cancel" at bounding box center [316, 95] width 31 height 17
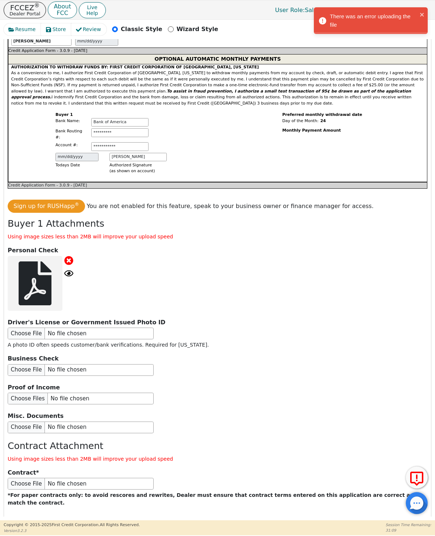
click at [23, 327] on input "file" at bounding box center [81, 333] width 146 height 12
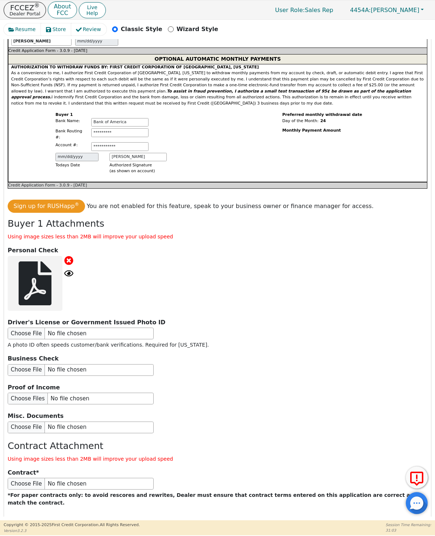
click at [19, 327] on input "file" at bounding box center [81, 333] width 146 height 12
type input "C:\fakepath\image.jpg"
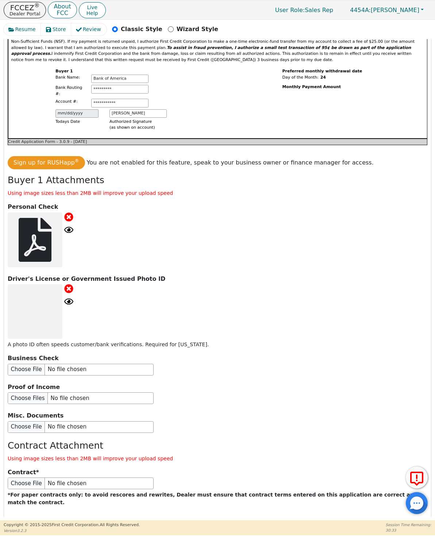
scroll to position [988, 0]
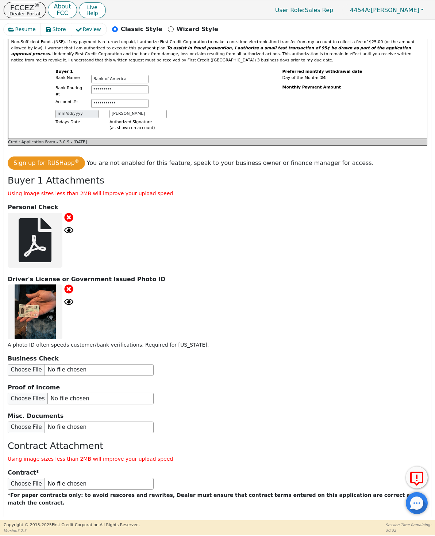
click at [126, 517] on button "Submit App for Mgr Review" at bounding box center [148, 525] width 91 height 17
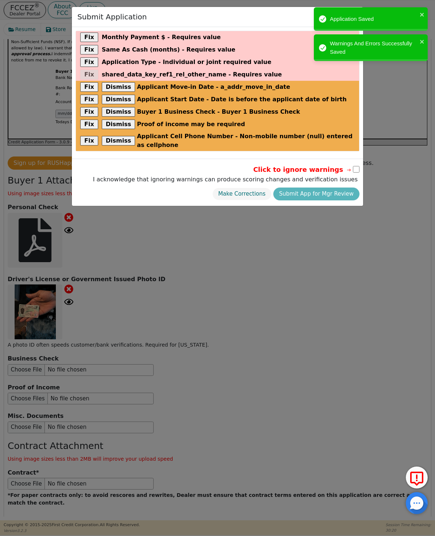
click at [89, 35] on button "Fix" at bounding box center [89, 37] width 18 height 9
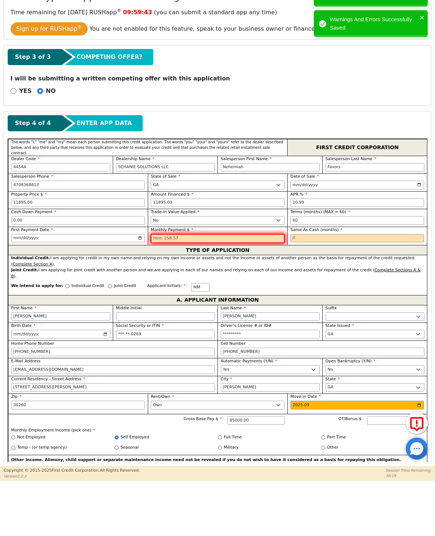
scroll to position [129, 0]
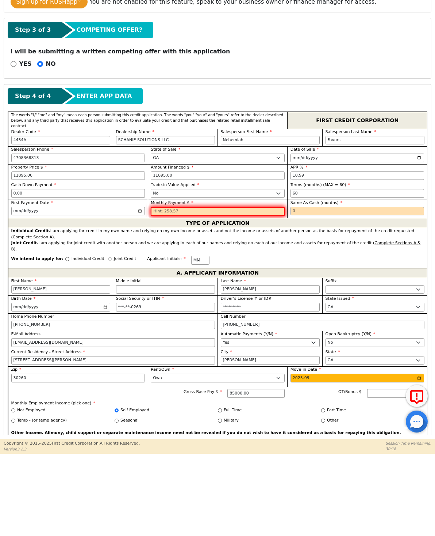
click at [185, 288] on input "text" at bounding box center [218, 292] width 134 height 9
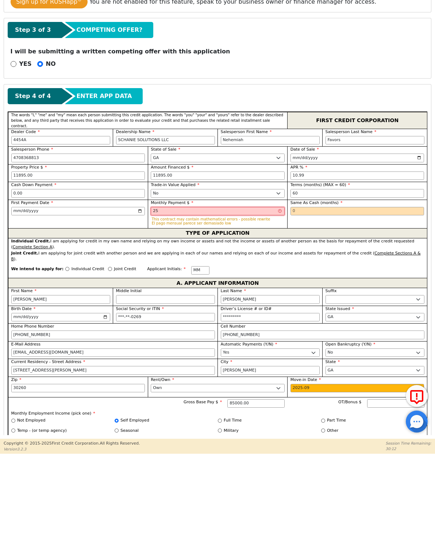
type input "2"
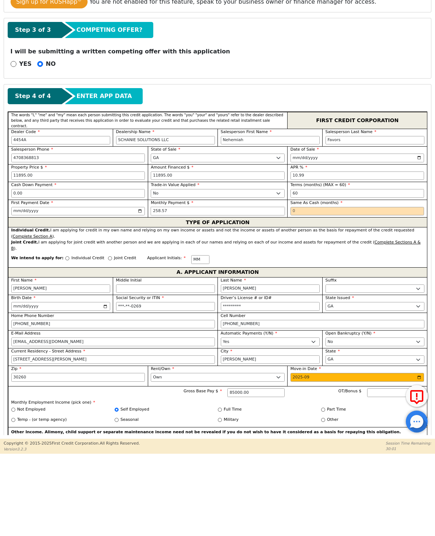
type input "258.57"
click at [372, 288] on input "text" at bounding box center [358, 292] width 134 height 9
type input "0"
click at [399, 321] on u "Complete Sections A & B" at bounding box center [216, 326] width 410 height 11
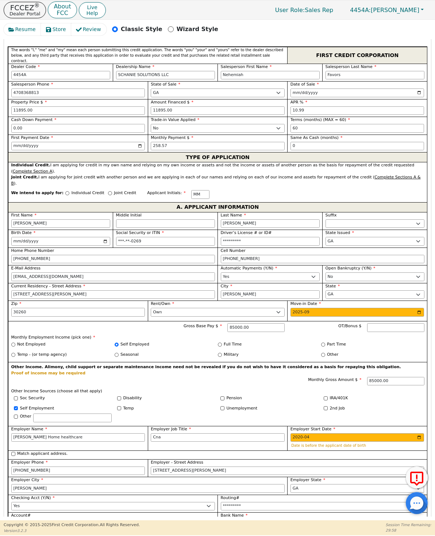
scroll to position [275, 0]
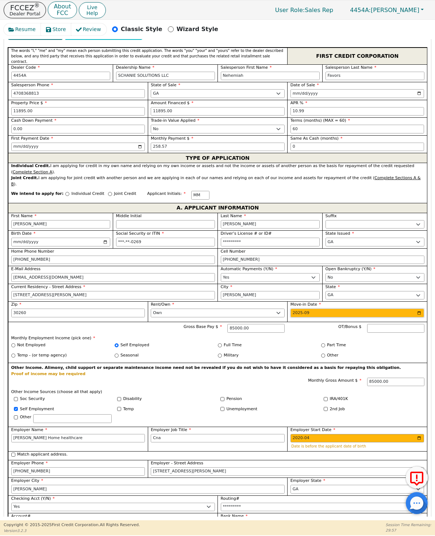
click at [372, 308] on input "2025-09" at bounding box center [358, 312] width 134 height 9
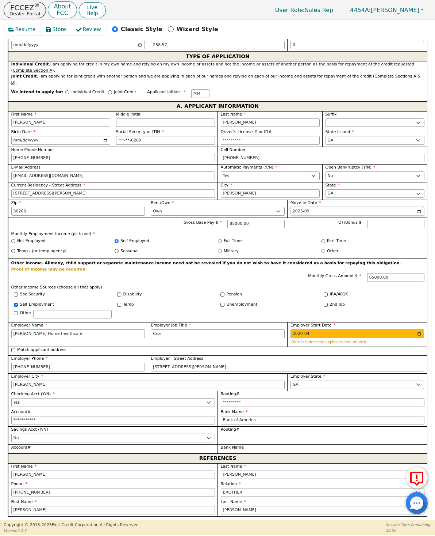
scroll to position [357, 0]
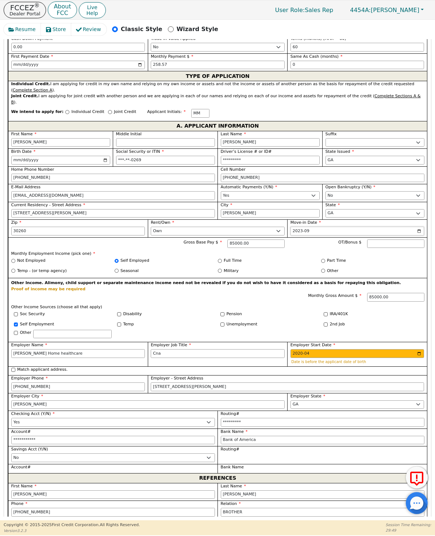
click at [385, 227] on input "2023-09" at bounding box center [358, 231] width 134 height 9
type input "2023-06"
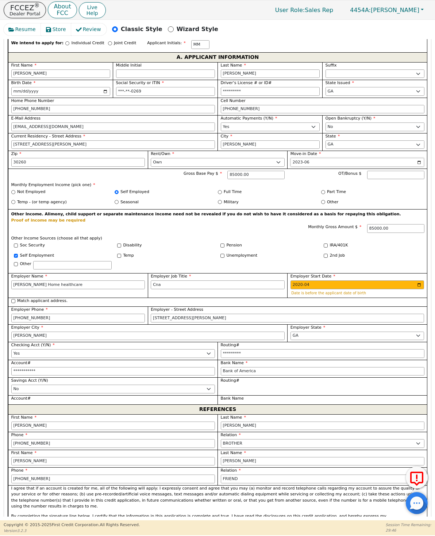
scroll to position [424, 0]
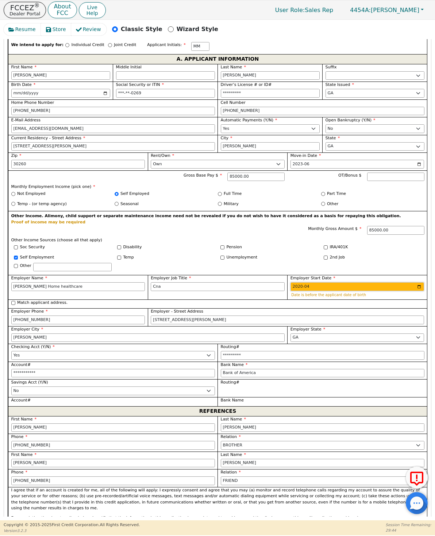
click at [391, 282] on input "2020-04" at bounding box center [358, 286] width 134 height 9
click at [380, 282] on input "2020-04" at bounding box center [358, 286] width 134 height 9
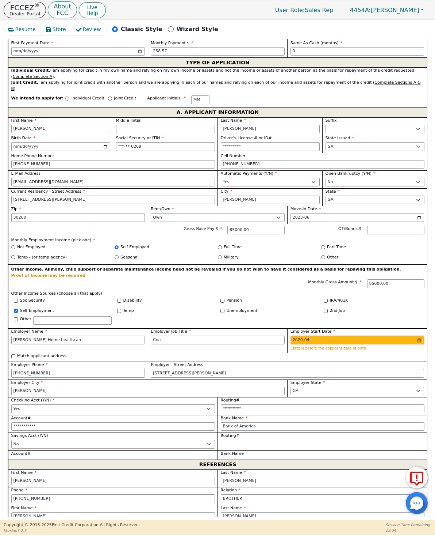
scroll to position [370, 0]
click at [381, 336] on input "2020-04" at bounding box center [358, 340] width 134 height 9
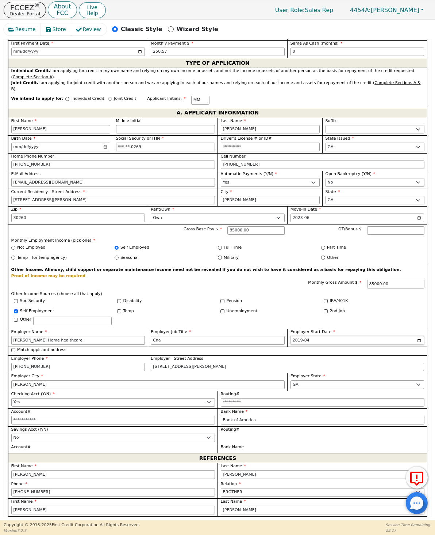
type input "2020-04"
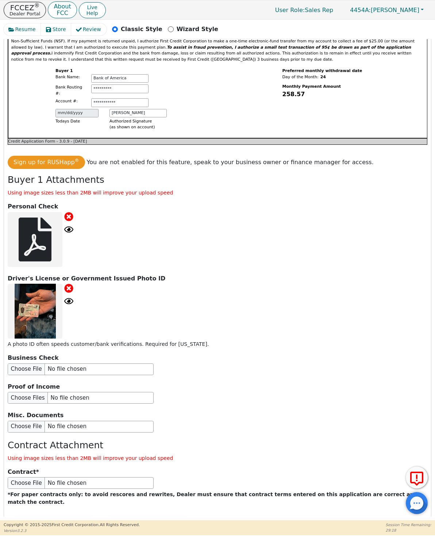
scroll to position [978, 0]
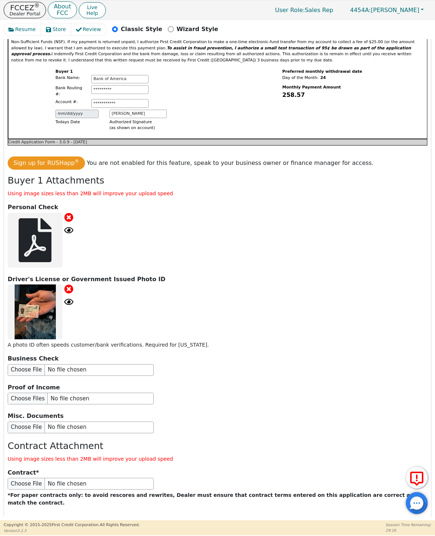
click at [137, 517] on button "Submit App for Mgr Review" at bounding box center [148, 525] width 91 height 17
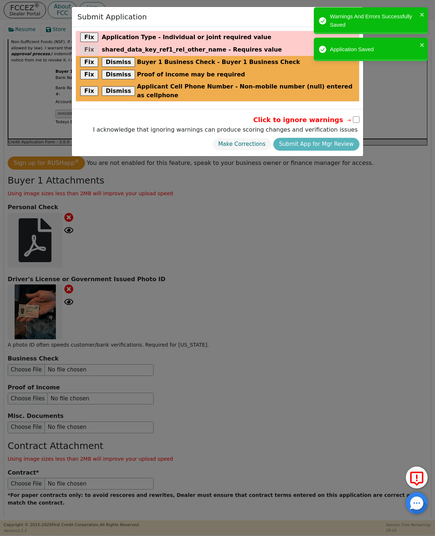
click at [91, 37] on button "Fix" at bounding box center [89, 37] width 18 height 9
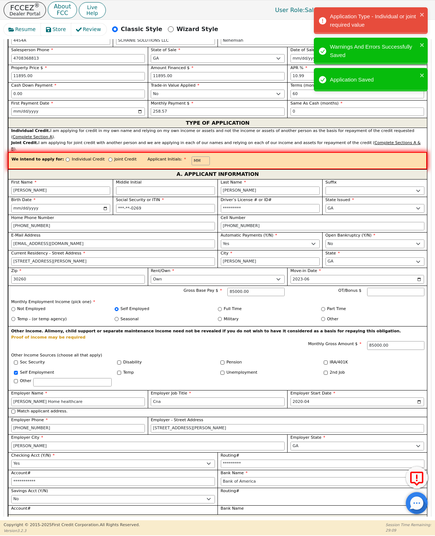
scroll to position [171, 0]
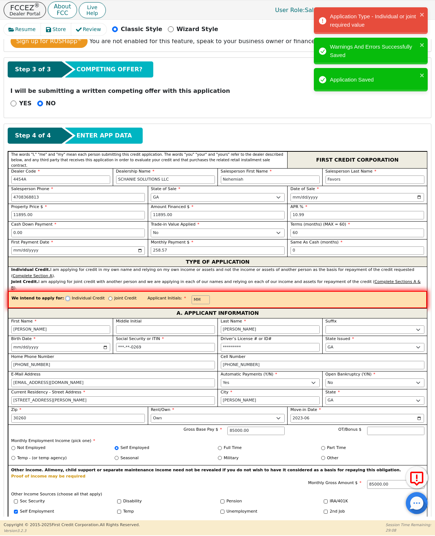
click at [66, 296] on input "Individual Credit" at bounding box center [68, 298] width 4 height 4
radio input "true"
click at [195, 295] on input "MM" at bounding box center [201, 299] width 18 height 9
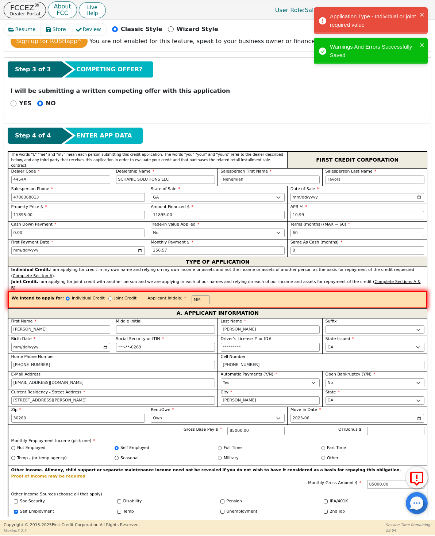
click at [420, 291] on div "We intend to apply for: Individual Credit Joint Credit Applicant Initials: MM" at bounding box center [217, 299] width 419 height 17
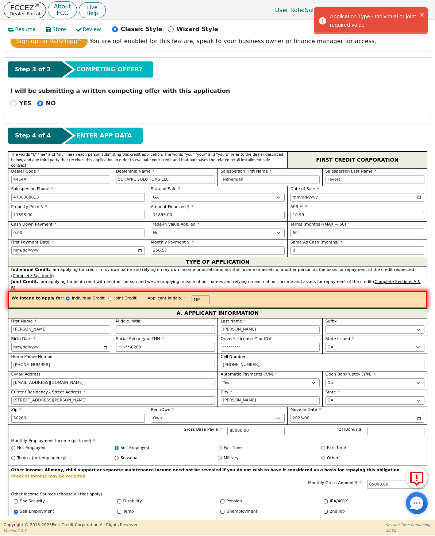
click at [406, 279] on u "Complete Sections A & B" at bounding box center [216, 284] width 410 height 11
click at [198, 295] on input "MM" at bounding box center [201, 299] width 18 height 9
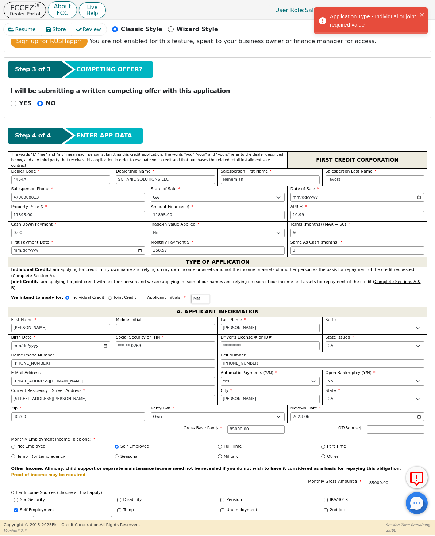
type input "M"
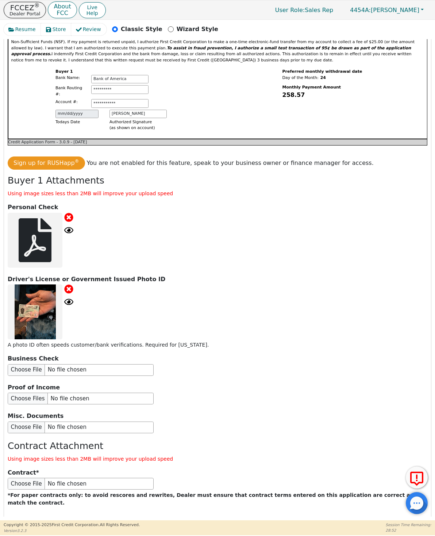
type input "Mm"
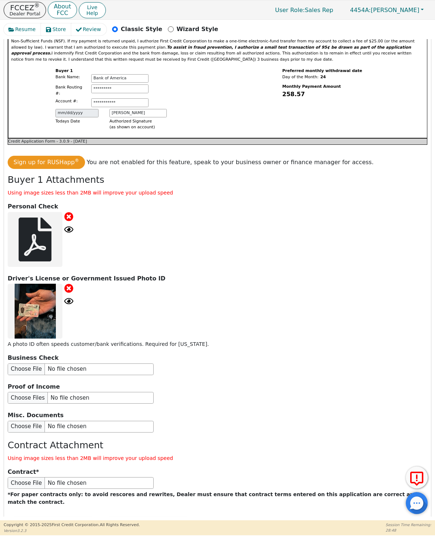
scroll to position [978, 0]
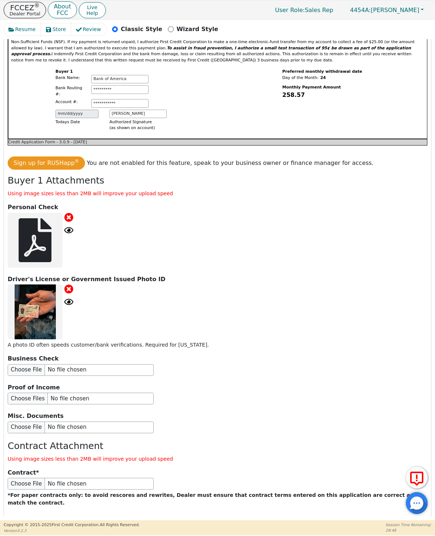
click at [122, 517] on button "Submit App for Mgr Review" at bounding box center [148, 525] width 91 height 17
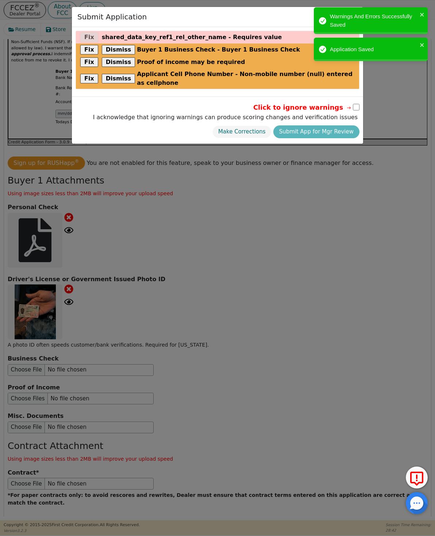
click at [88, 37] on div "Fix shared_data_key_ref1_rel_other_name - Requires value" at bounding box center [218, 37] width 284 height 12
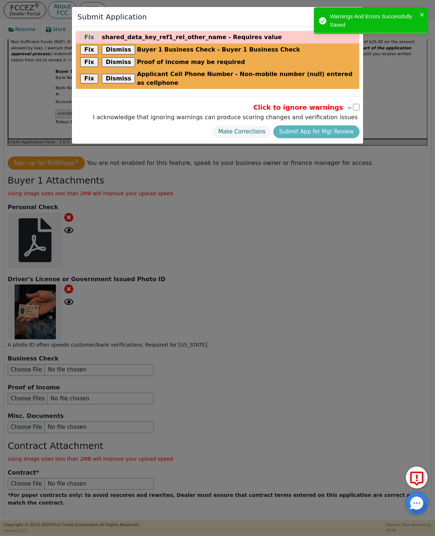
click at [88, 78] on button "Fix" at bounding box center [89, 78] width 18 height 9
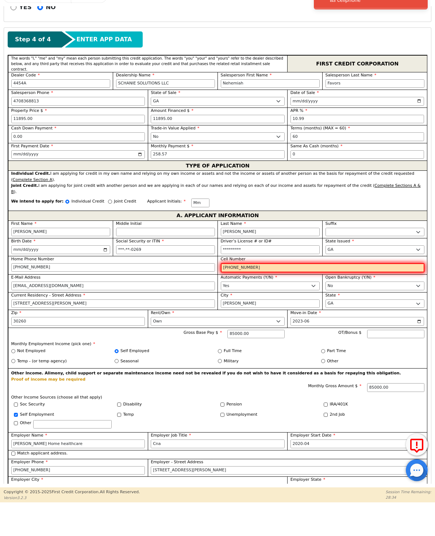
scroll to position [235, 0]
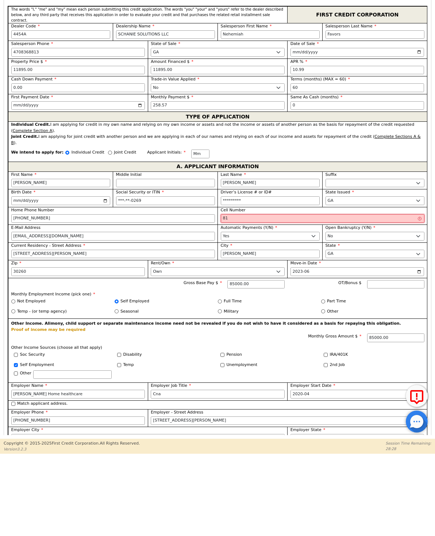
type input "8"
click at [416, 390] on div "Other" at bounding box center [373, 394] width 103 height 8
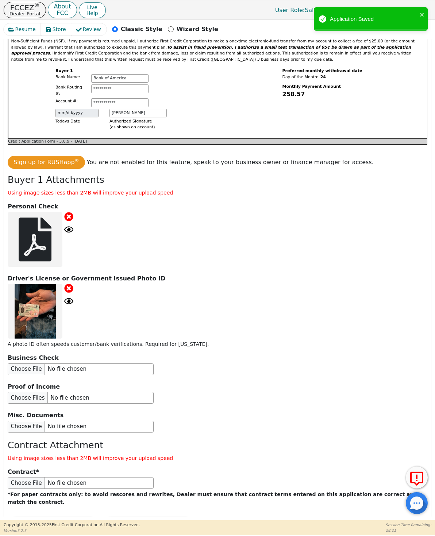
scroll to position [978, 0]
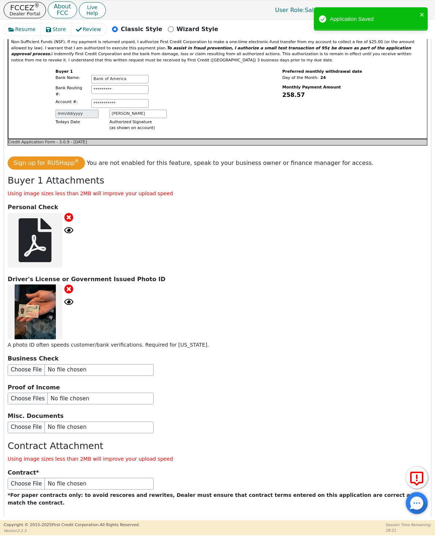
click at [139, 517] on button "Submit App for Mgr Review" at bounding box center [148, 525] width 91 height 17
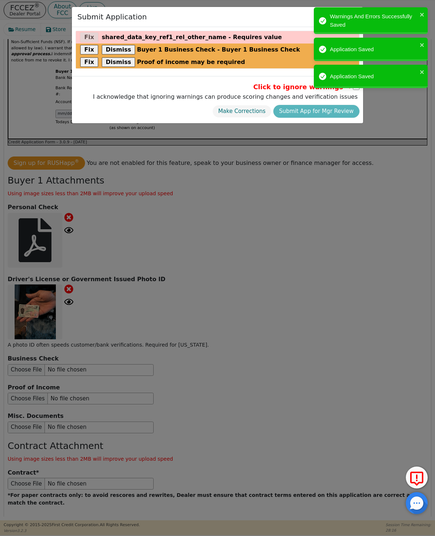
click at [350, 94] on label "I acknowledge that ignoring warnings can produce scoring changes and verificati…" at bounding box center [225, 96] width 269 height 9
click at [421, 74] on icon "close" at bounding box center [422, 72] width 5 height 6
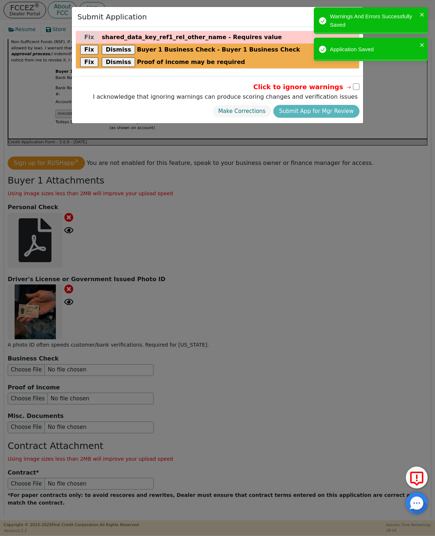
click at [357, 88] on input "checkbox" at bounding box center [356, 86] width 7 height 7
checkbox input "true"
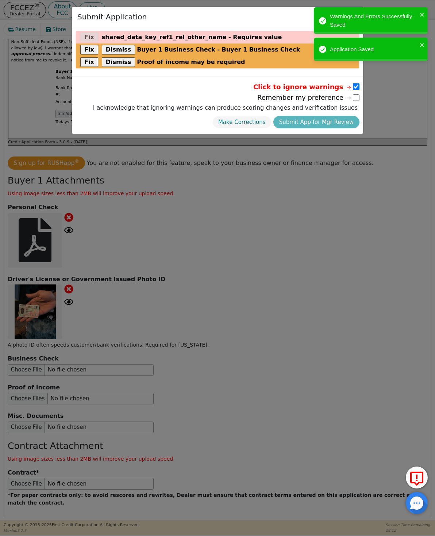
click at [355, 96] on input "checkbox" at bounding box center [356, 97] width 7 height 7
checkbox input "true"
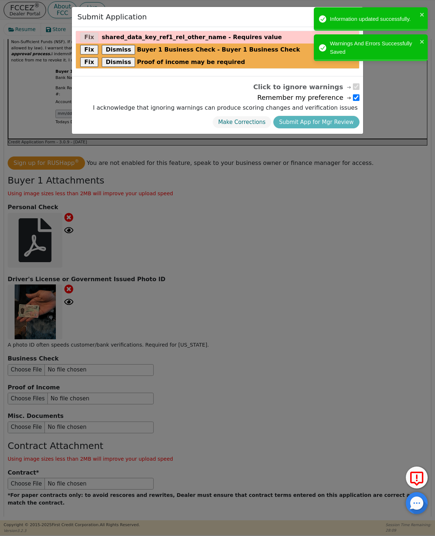
click at [341, 120] on div "Make Corrections Submit App for Mgr Review" at bounding box center [225, 122] width 269 height 16
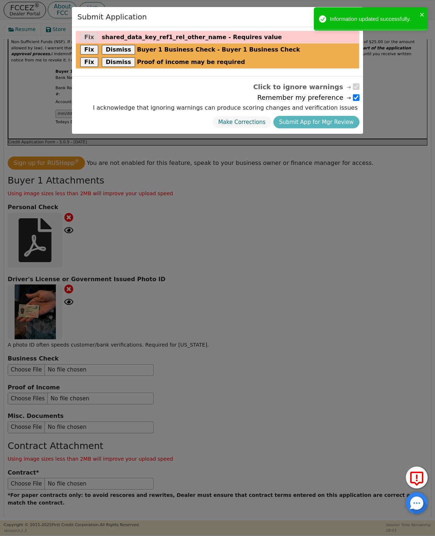
click at [343, 116] on div "Make Corrections Submit App for Mgr Review" at bounding box center [225, 122] width 269 height 16
click at [421, 15] on icon "close" at bounding box center [422, 15] width 5 height 6
click at [334, 119] on div "Make Corrections Submit App for Mgr Review" at bounding box center [225, 122] width 269 height 16
click at [339, 124] on div "Make Corrections Submit App for Mgr Review" at bounding box center [225, 122] width 269 height 16
click at [339, 123] on div "Make Corrections Submit App for Mgr Review" at bounding box center [225, 122] width 269 height 16
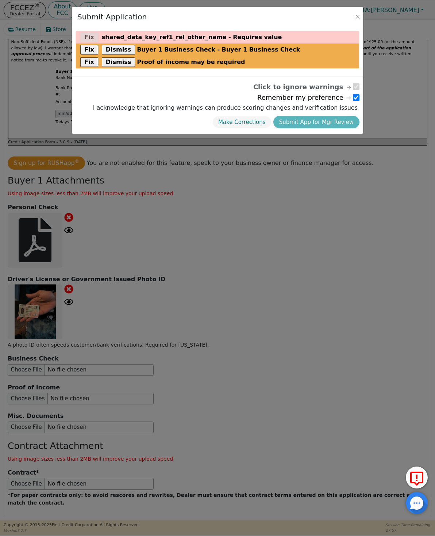
click at [115, 50] on button "Dismiss" at bounding box center [119, 49] width 34 height 9
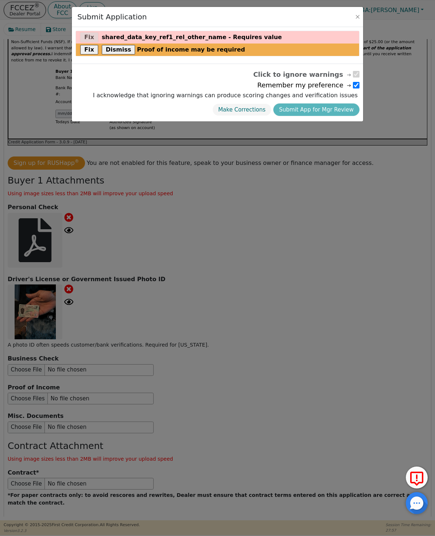
click at [117, 54] on button "Dismiss" at bounding box center [119, 49] width 34 height 9
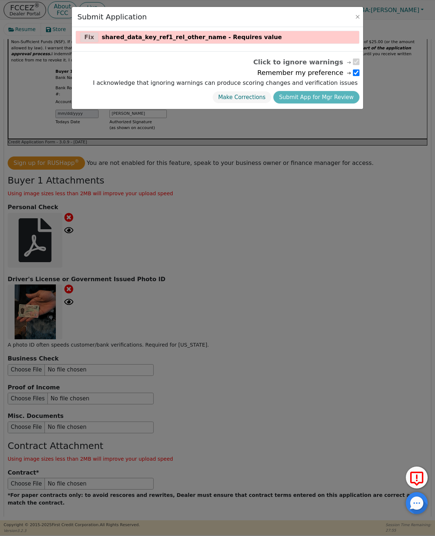
click at [91, 36] on div "Fix shared_data_key_ref1_rel_other_name - Requires value" at bounding box center [218, 37] width 284 height 12
click at [83, 37] on div "Fix shared_data_key_ref1_rel_other_name - Requires value" at bounding box center [218, 37] width 284 height 12
click at [347, 99] on div "Make Corrections Submit App for Mgr Review" at bounding box center [225, 97] width 269 height 16
click at [361, 17] on button "Close" at bounding box center [357, 16] width 7 height 7
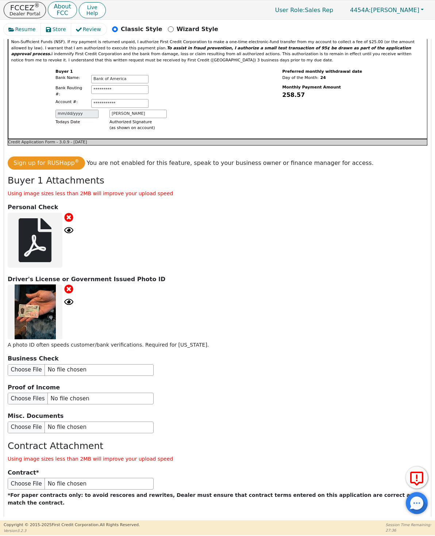
click at [129, 517] on button "Submit App for Mgr Review" at bounding box center [148, 525] width 91 height 17
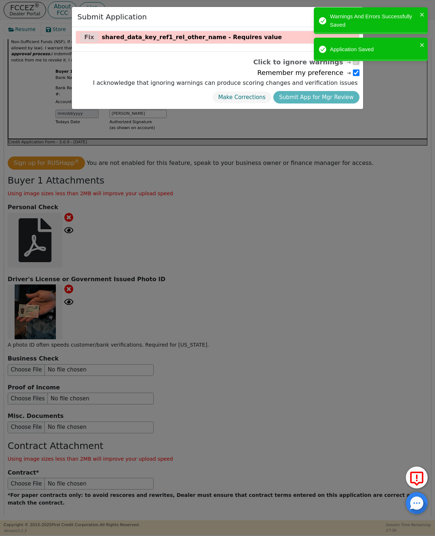
click at [421, 14] on icon "close" at bounding box center [423, 15] width 4 height 4
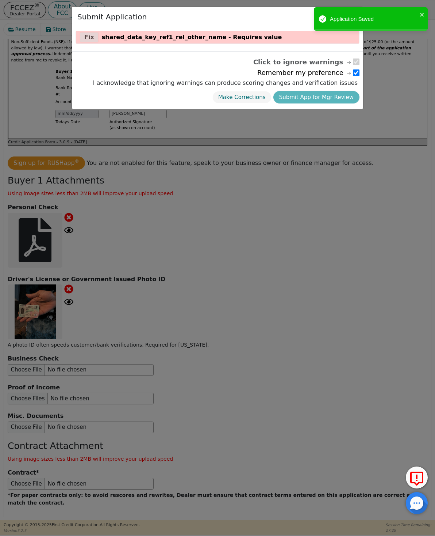
click at [419, 41] on div "Submit Application Fix shared_data_key_ref1_rel_other_name - Requires value Cli…" at bounding box center [217, 268] width 435 height 536
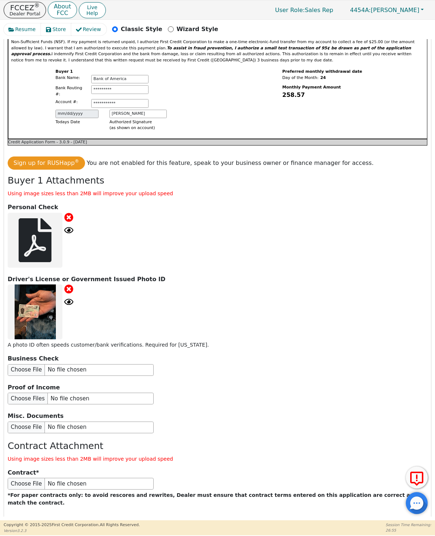
click at [142, 517] on button "Submit App for Mgr Review" at bounding box center [148, 525] width 91 height 17
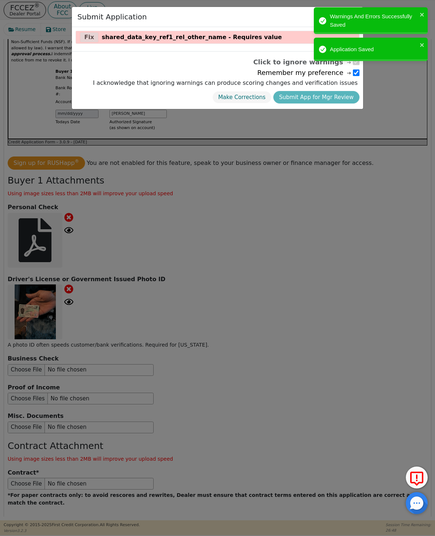
click at [353, 73] on input "checkbox" at bounding box center [356, 72] width 7 height 7
checkbox input "false"
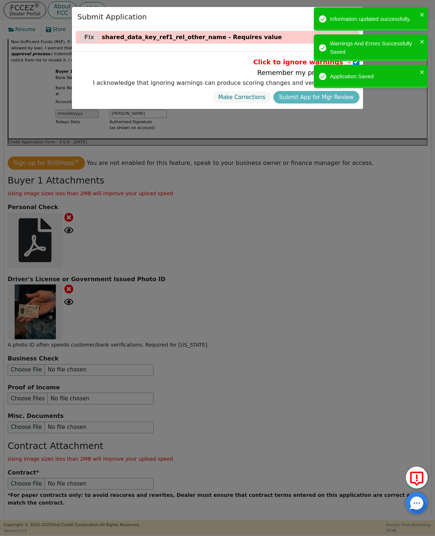
click at [354, 65] on div "Application Saved" at bounding box center [371, 76] width 114 height 23
click at [423, 38] on button "close" at bounding box center [422, 41] width 5 height 8
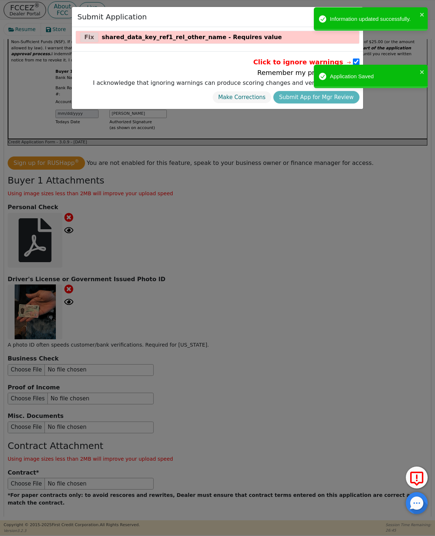
click at [423, 12] on icon "close" at bounding box center [422, 15] width 5 height 6
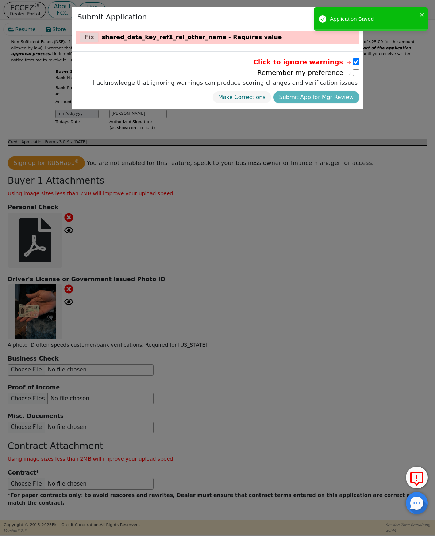
click at [421, 42] on div "Submit Application Fix shared_data_key_ref1_rel_other_name - Requires value Cli…" at bounding box center [217, 268] width 435 height 536
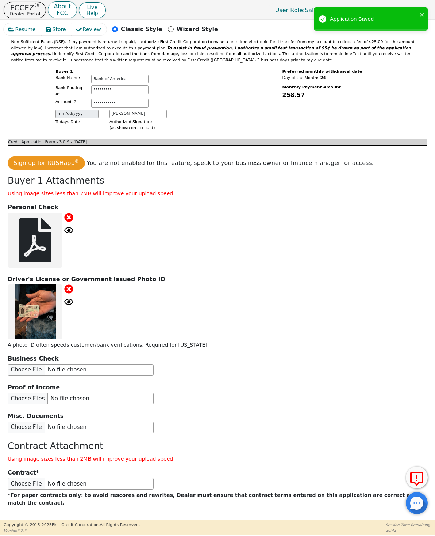
click at [131, 517] on button "Submit App for Mgr Review" at bounding box center [148, 525] width 91 height 17
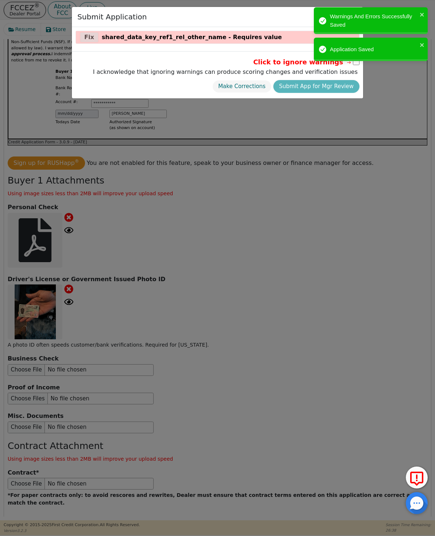
click at [254, 90] on button "Make Corrections" at bounding box center [242, 86] width 59 height 13
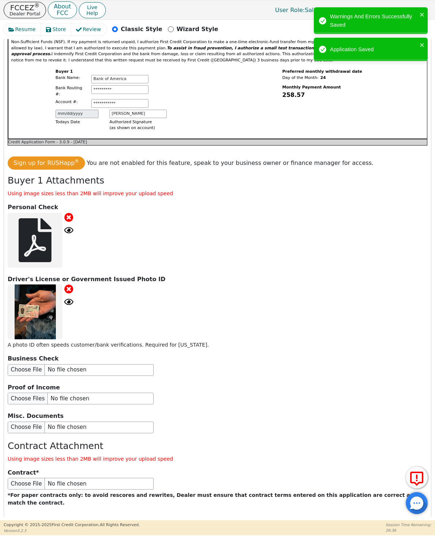
click at [133, 517] on button "Submit App for Mgr Review" at bounding box center [148, 525] width 91 height 17
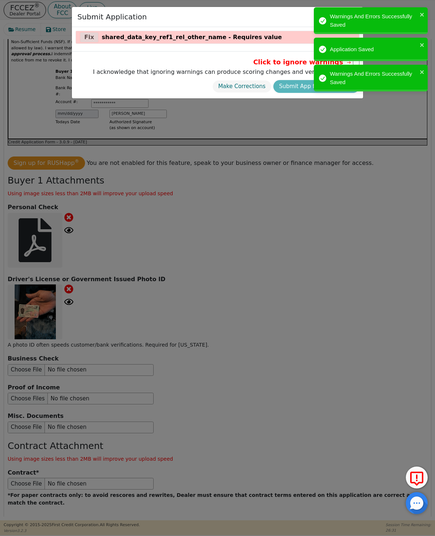
click at [420, 12] on icon "close" at bounding box center [422, 15] width 5 height 6
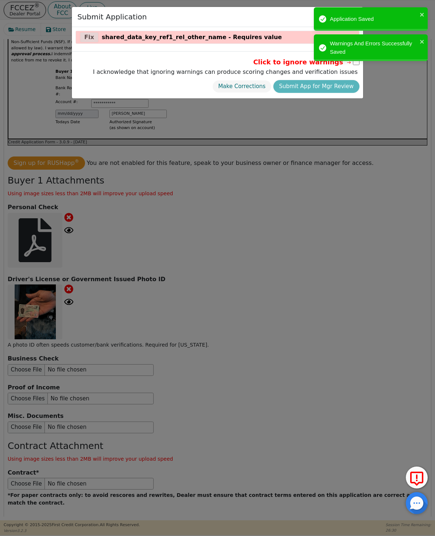
click at [419, 42] on div "Warnings And Errors Successfully Saved" at bounding box center [368, 47] width 103 height 21
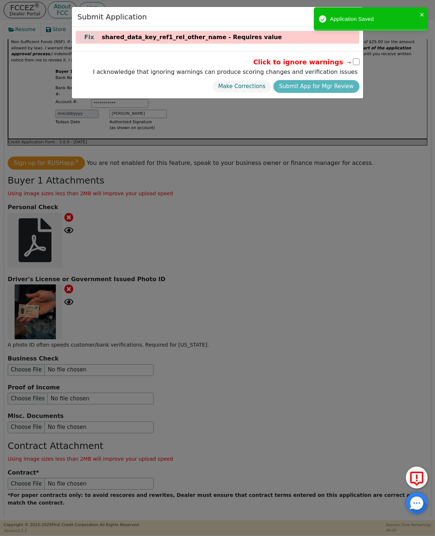
click at [355, 60] on input "checkbox" at bounding box center [356, 61] width 7 height 7
checkbox input "true"
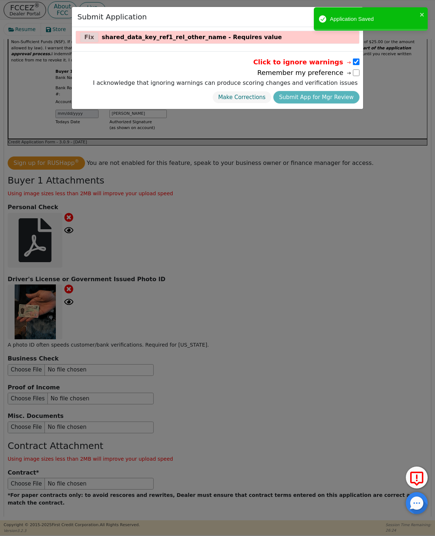
click at [350, 75] on icon at bounding box center [349, 73] width 7 height 7
click at [334, 95] on div "Make Corrections Submit App for Mgr Review" at bounding box center [225, 97] width 269 height 16
click at [336, 96] on div "Make Corrections Submit App for Mgr Review" at bounding box center [225, 97] width 269 height 16
click at [336, 95] on div "Make Corrections Submit App for Mgr Review" at bounding box center [225, 97] width 269 height 16
click at [392, 96] on div "Submit Application Fix shared_data_key_ref1_rel_other_name - Requires value Cli…" at bounding box center [217, 268] width 435 height 536
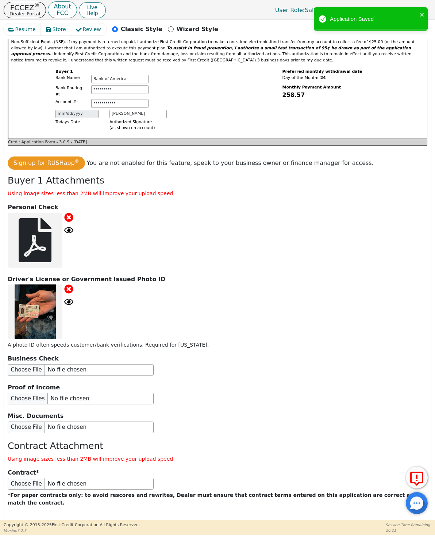
click at [31, 517] on button "Save for Later" at bounding box center [53, 525] width 91 height 17
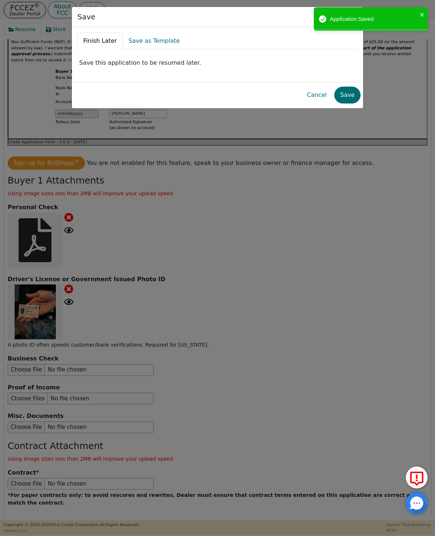
click at [353, 96] on button "Save" at bounding box center [348, 95] width 26 height 17
radio input "false"
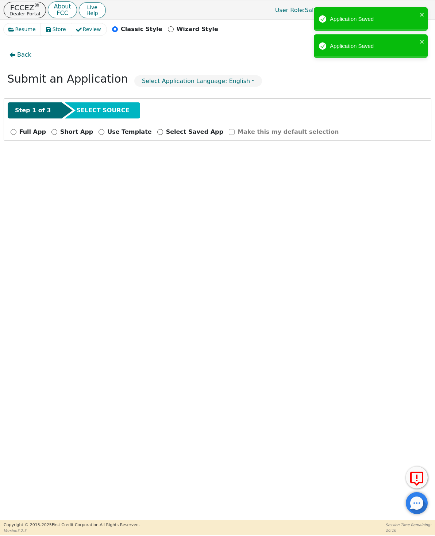
click at [18, 27] on span "Resume" at bounding box center [25, 30] width 20 height 8
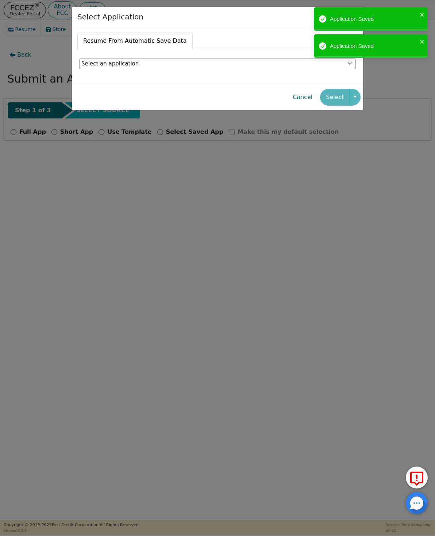
click at [106, 69] on select "Select an application [PERSON_NAME] [STREET_ADDRESS][PERSON_NAME][PERSON_NAME] …" at bounding box center [217, 63] width 277 height 11
select select "ffac7163-eedc-4348-b5f2-a635ac1e0906"
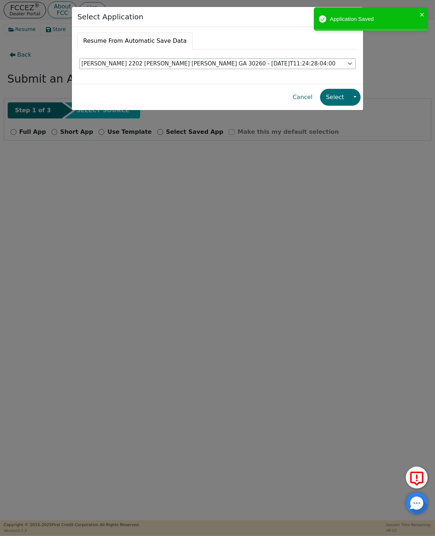
click at [335, 99] on button "Select" at bounding box center [335, 97] width 30 height 17
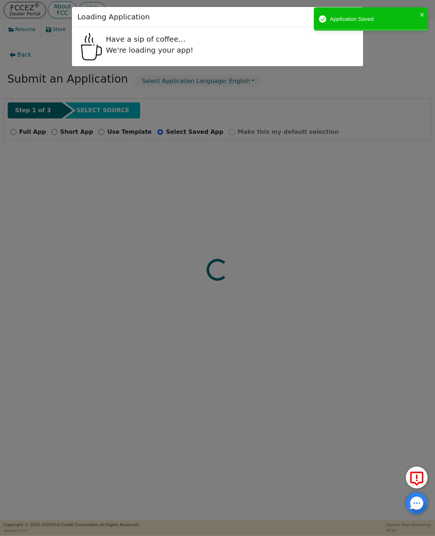
radio input "true"
select select "GA"
select select "n"
select select "GA"
select select "y"
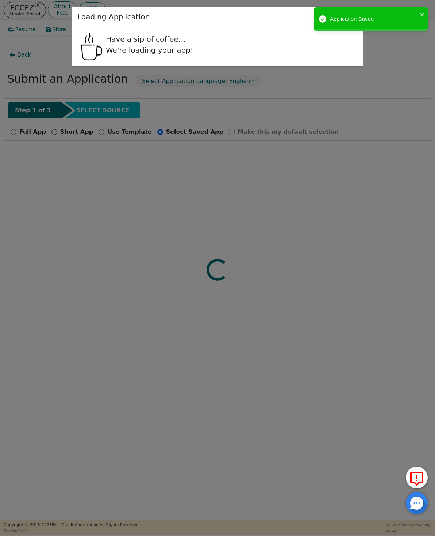
select select "n"
select select "GA"
select select "Own"
select select "GA"
select select "y"
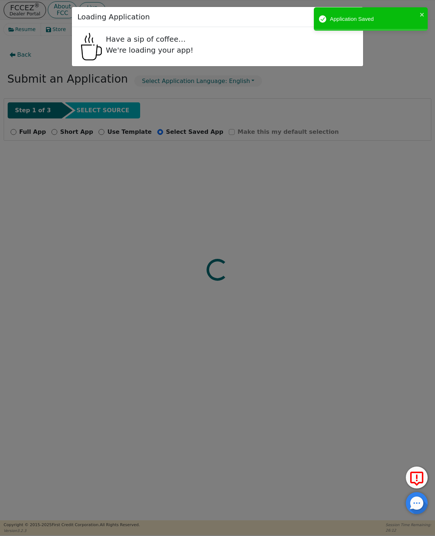
select select "n"
select select "BROTHER"
select select "FRIEND"
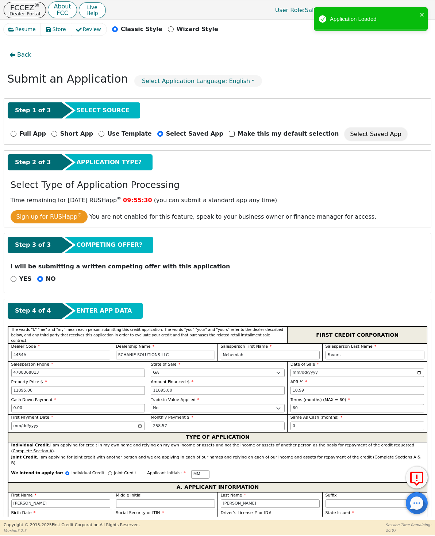
click at [15, 136] on input "Full App" at bounding box center [14, 134] width 6 height 6
radio input "true"
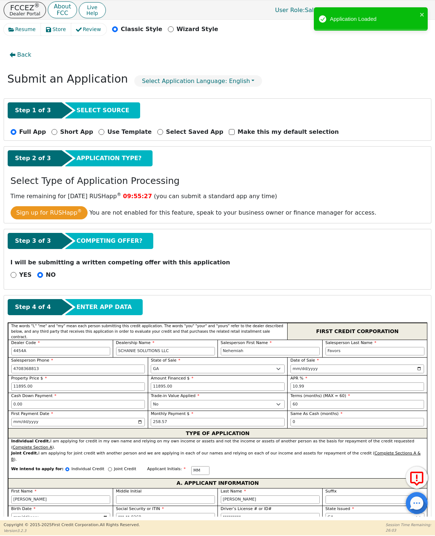
click at [157, 129] on div "Select Saved App" at bounding box center [190, 132] width 66 height 9
click at [157, 133] on input "Select Saved App" at bounding box center [160, 132] width 6 height 6
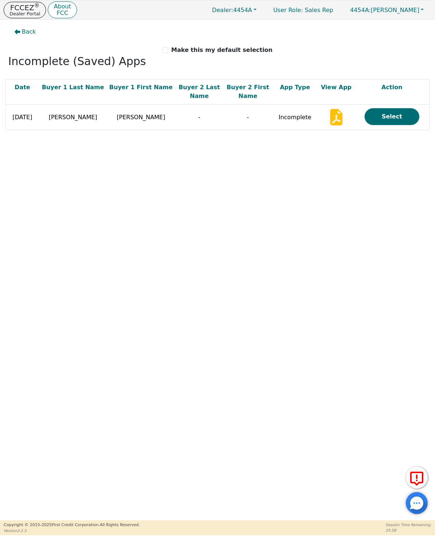
click at [396, 122] on button "Select" at bounding box center [392, 116] width 55 height 17
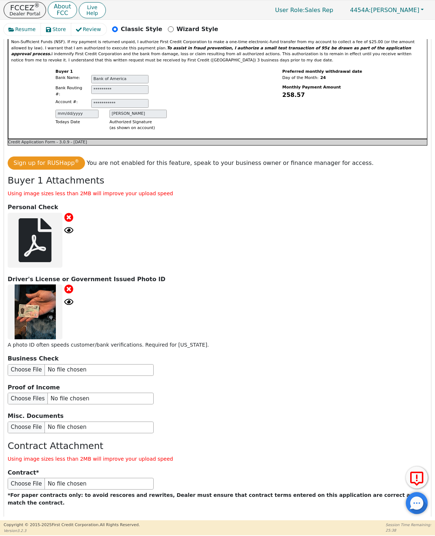
scroll to position [997, 0]
click at [135, 518] on button "Submit App for Mgr Review" at bounding box center [148, 526] width 91 height 17
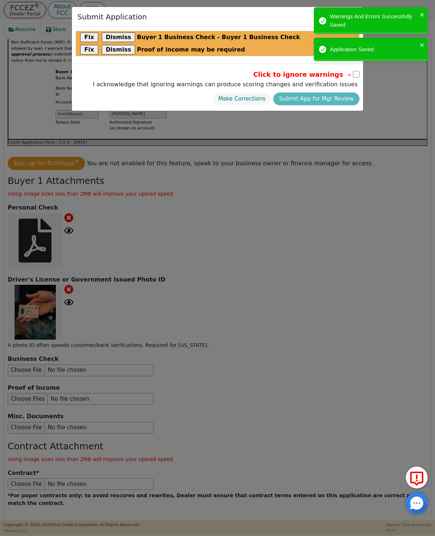
click at [355, 75] on input "checkbox" at bounding box center [356, 74] width 7 height 7
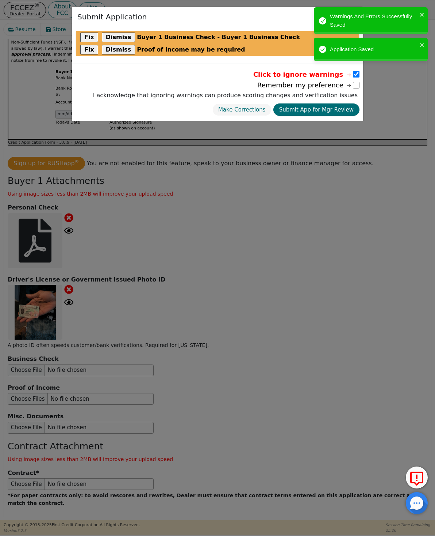
click at [328, 111] on button "Submit App for Mgr Review" at bounding box center [317, 109] width 86 height 13
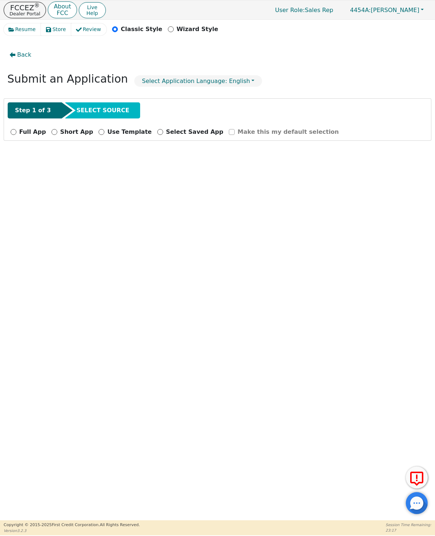
click at [15, 11] on p "Dealer Portal" at bounding box center [24, 13] width 31 height 5
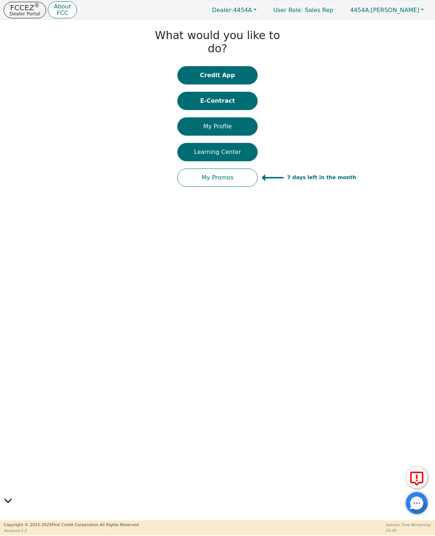
click at [205, 92] on button "E-Contract" at bounding box center [218, 101] width 80 height 18
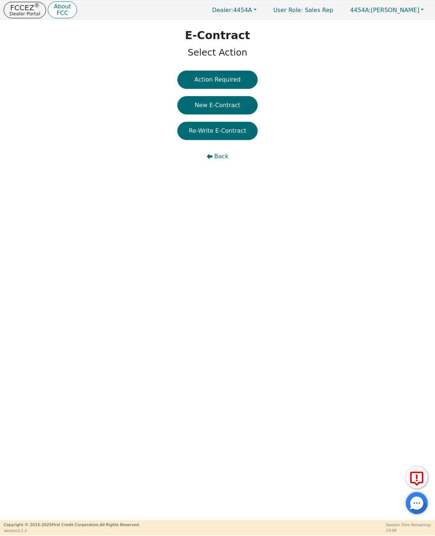
click at [195, 77] on button "Action Required" at bounding box center [218, 80] width 80 height 18
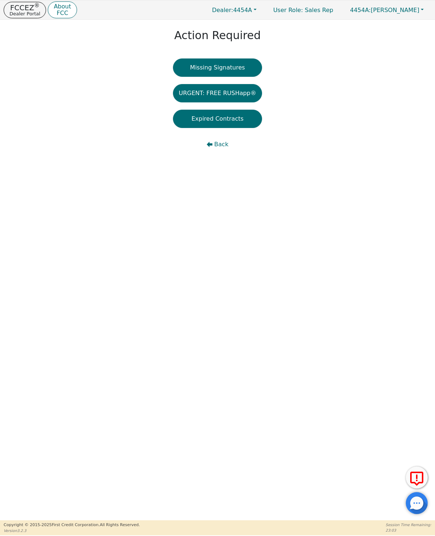
click at [210, 140] on button "Back" at bounding box center [218, 144] width 90 height 18
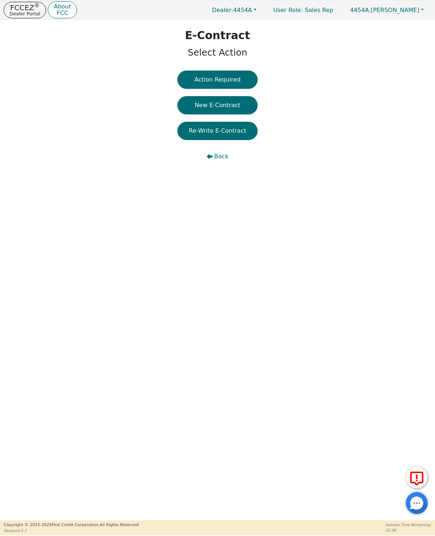
click at [213, 157] on icon "button" at bounding box center [210, 156] width 6 height 6
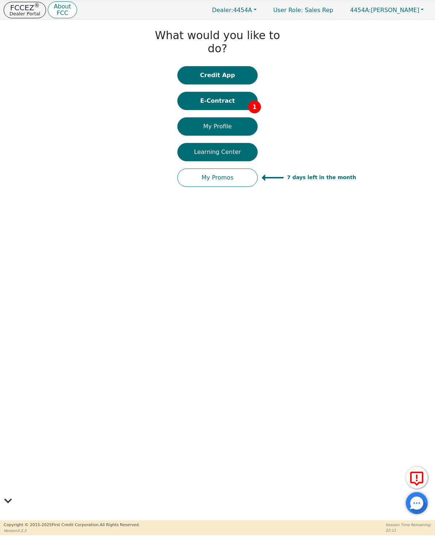
click at [222, 92] on button "E-Contract 1" at bounding box center [218, 101] width 80 height 18
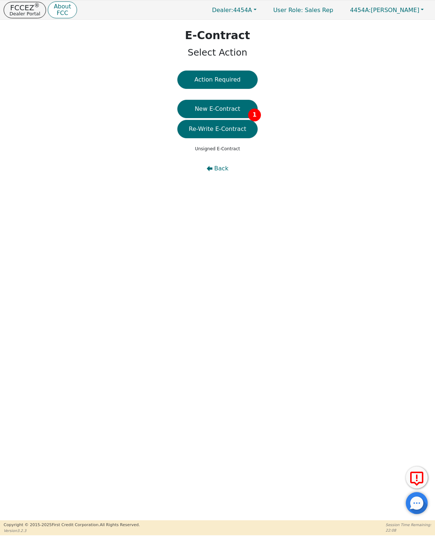
click at [248, 106] on button "New E-Contract 1" at bounding box center [218, 109] width 80 height 18
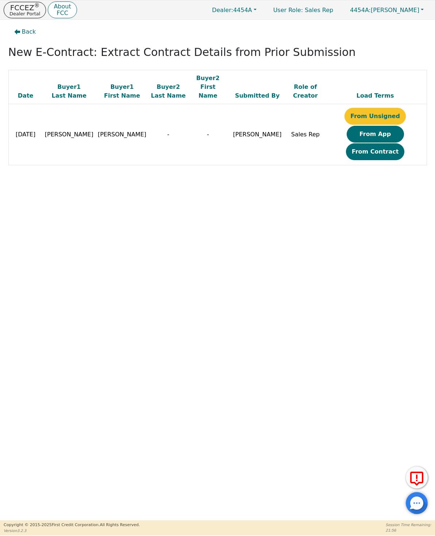
click at [388, 108] on button "From Unsigned" at bounding box center [375, 116] width 61 height 17
